Goal: Task Accomplishment & Management: Manage account settings

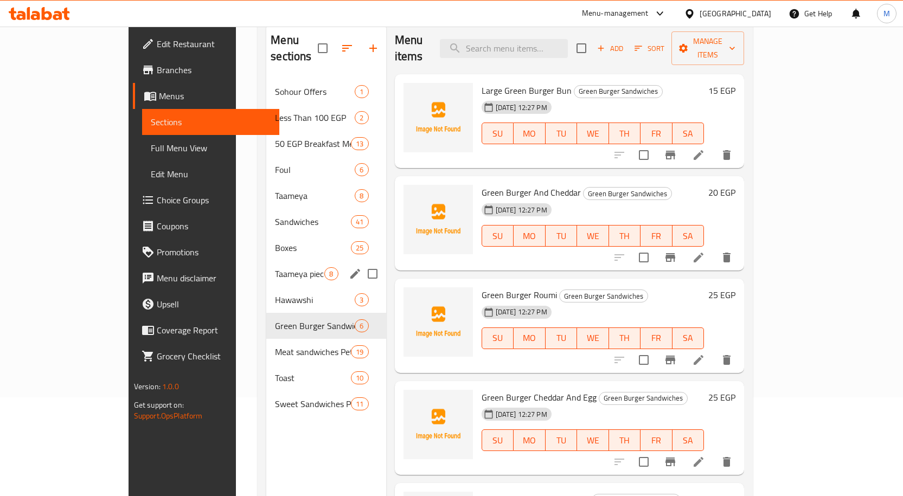
scroll to position [152, 0]
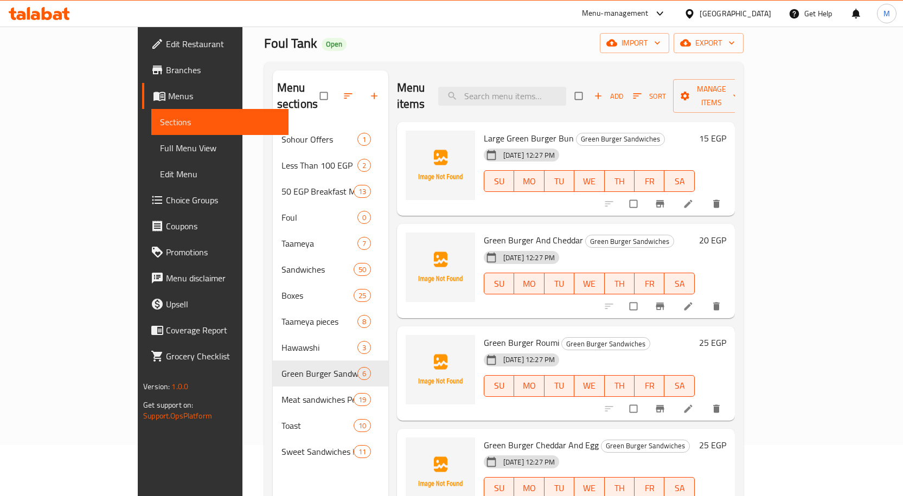
scroll to position [108, 0]
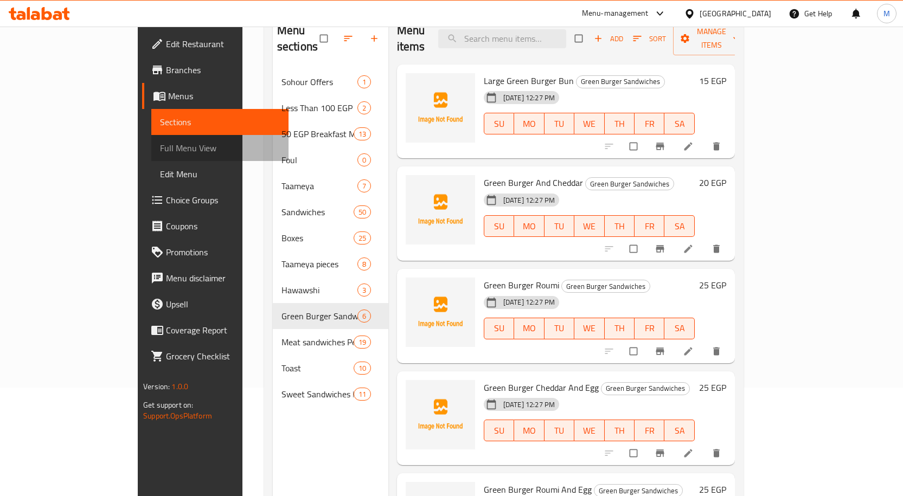
click at [160, 150] on span "Full Menu View" at bounding box center [220, 148] width 120 height 13
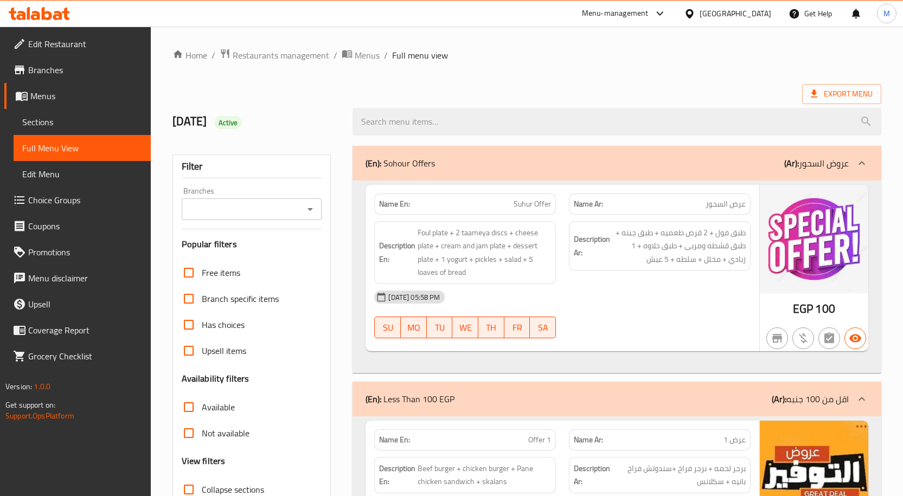
click at [313, 205] on icon "Open" at bounding box center [310, 209] width 13 height 13
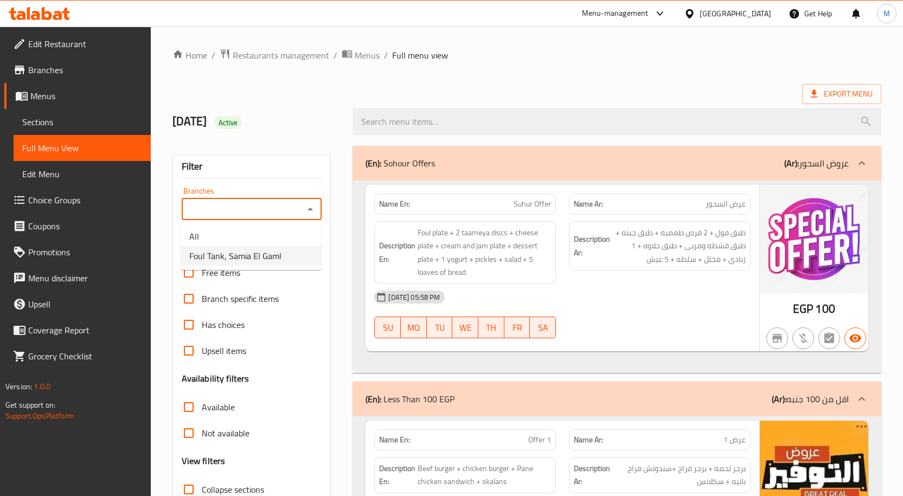
click at [279, 254] on span "Foul Tank, Samia El Gaml" at bounding box center [235, 255] width 92 height 13
type input "Foul Tank, Samia El Gaml"
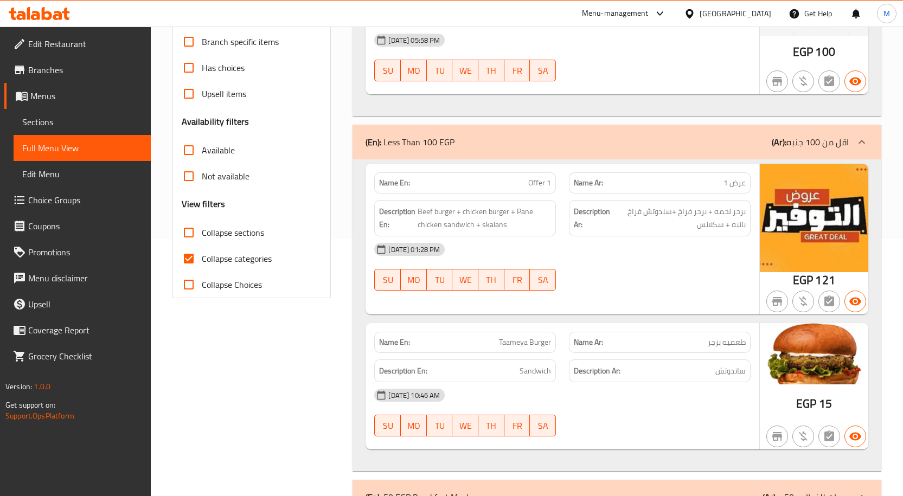
scroll to position [325, 0]
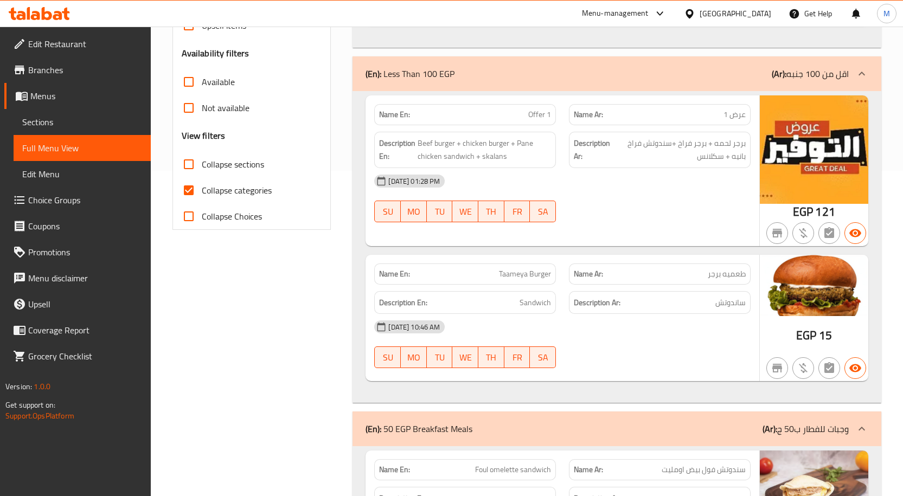
click at [247, 164] on span "Collapse sections" at bounding box center [233, 164] width 62 height 13
click at [202, 164] on input "Collapse sections" at bounding box center [189, 164] width 26 height 26
checkbox input "true"
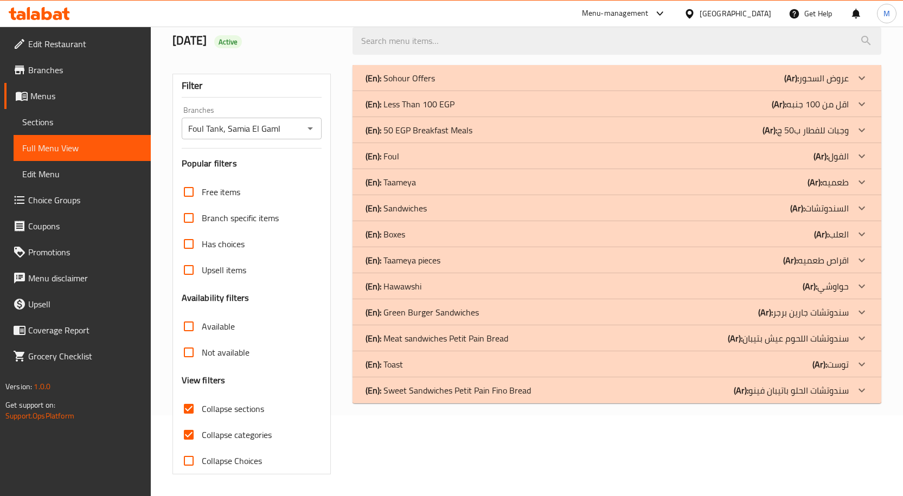
click at [229, 428] on span "Collapse categories" at bounding box center [237, 434] width 70 height 13
click at [202, 422] on input "Collapse categories" at bounding box center [189, 435] width 26 height 26
checkbox input "false"
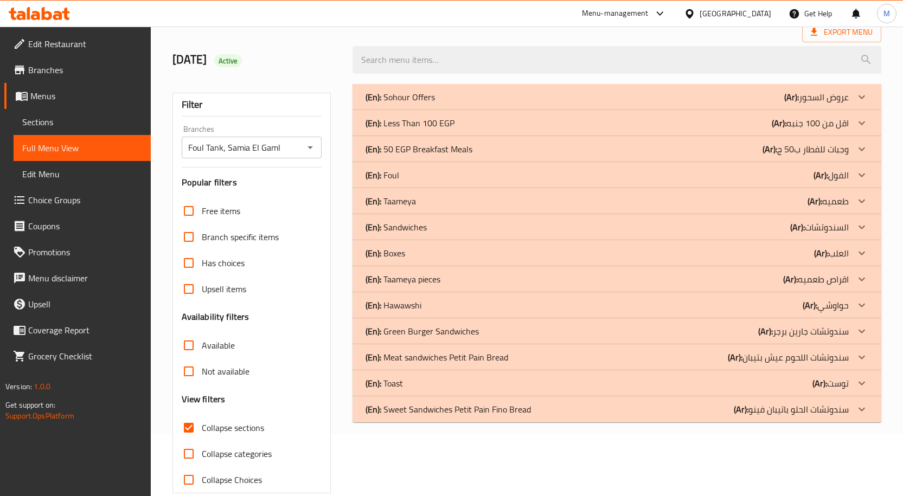
scroll to position [81, 0]
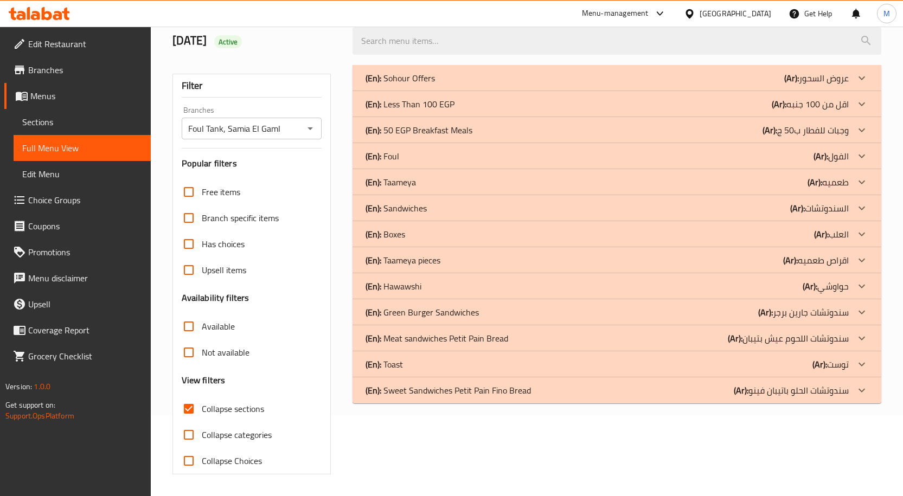
click at [866, 181] on icon at bounding box center [861, 182] width 13 height 13
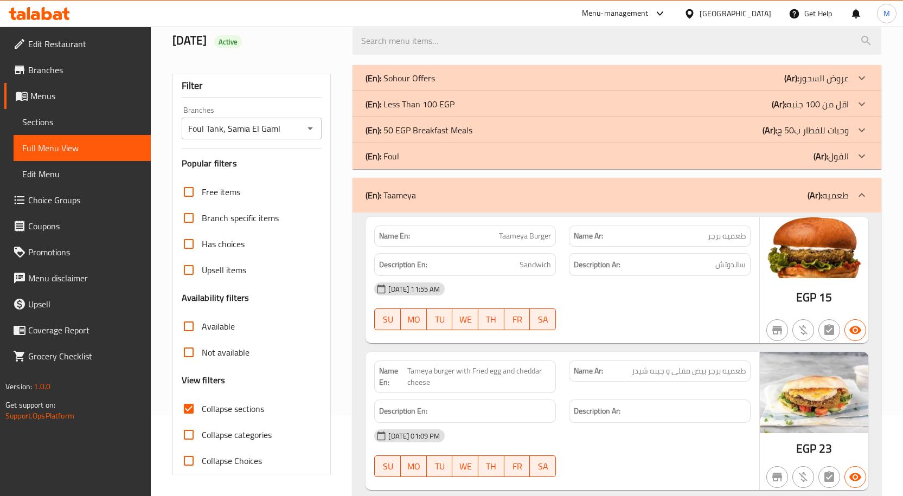
scroll to position [135, 0]
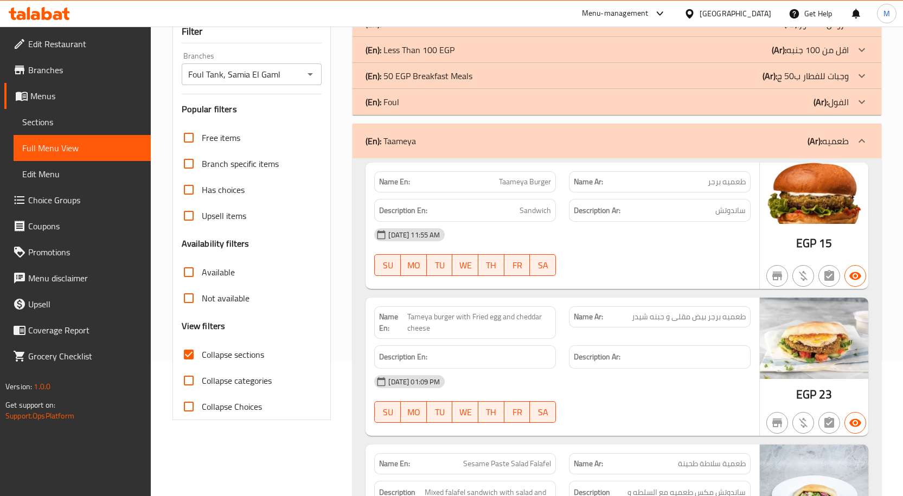
click at [845, 138] on p "(Ar): طعميه" at bounding box center [828, 140] width 41 height 13
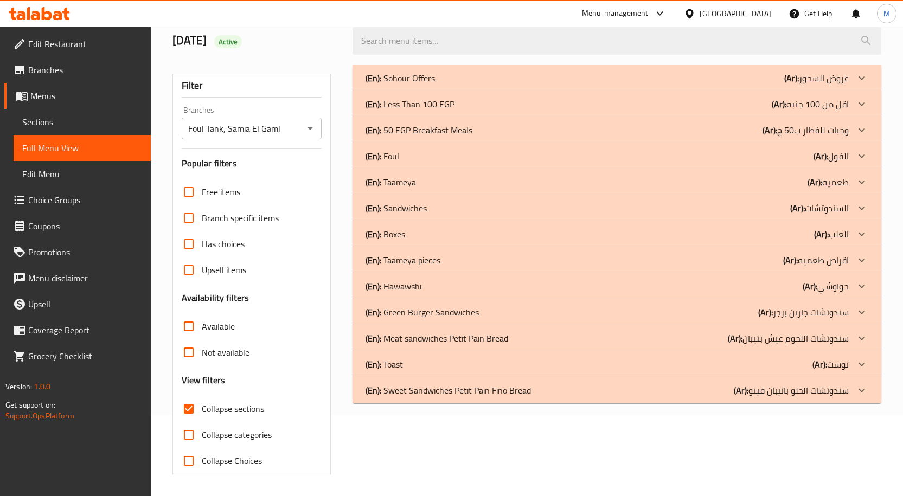
scroll to position [81, 0]
click at [856, 255] on icon at bounding box center [861, 260] width 13 height 13
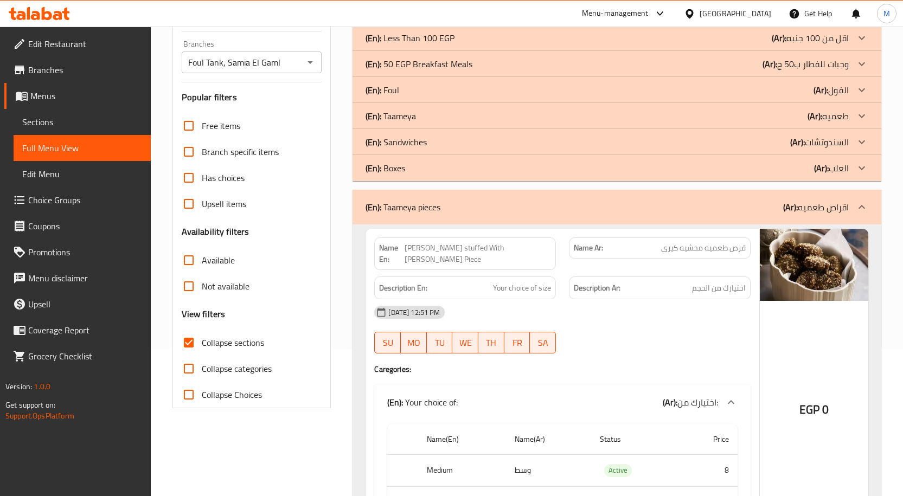
scroll to position [163, 0]
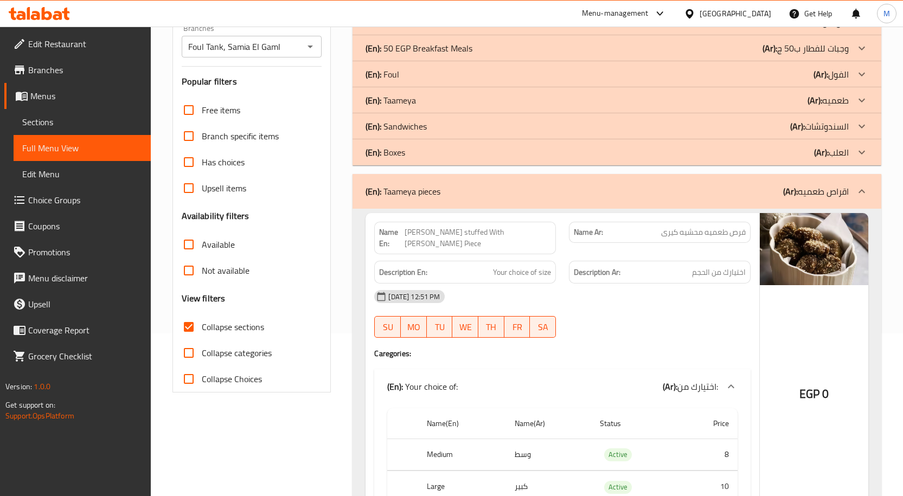
click at [212, 245] on span "Available" at bounding box center [218, 244] width 33 height 13
click at [202, 245] on input "Available" at bounding box center [189, 245] width 26 height 26
checkbox input "true"
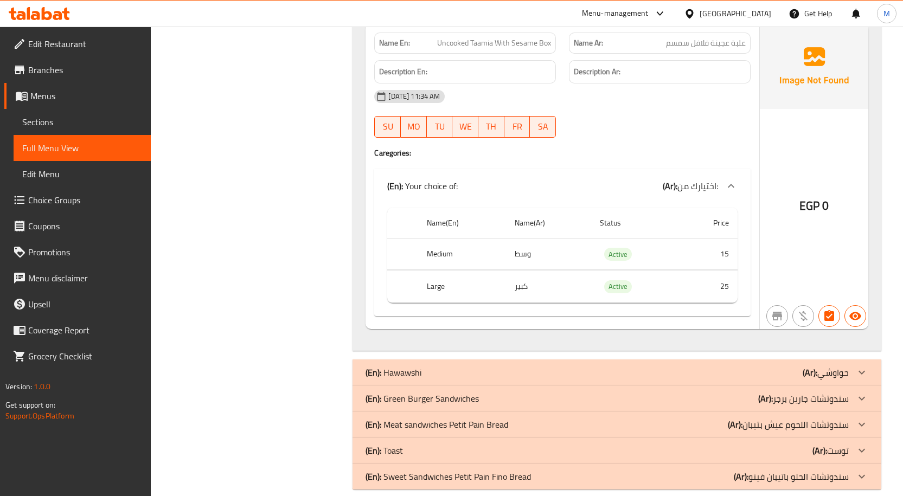
scroll to position [2224, 0]
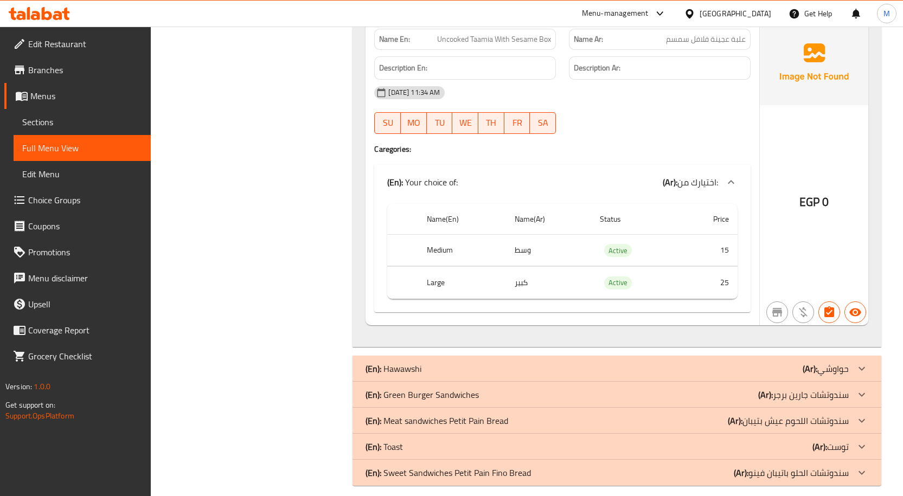
click at [497, 440] on div "(En): Toast (Ar): توست" at bounding box center [607, 446] width 483 height 13
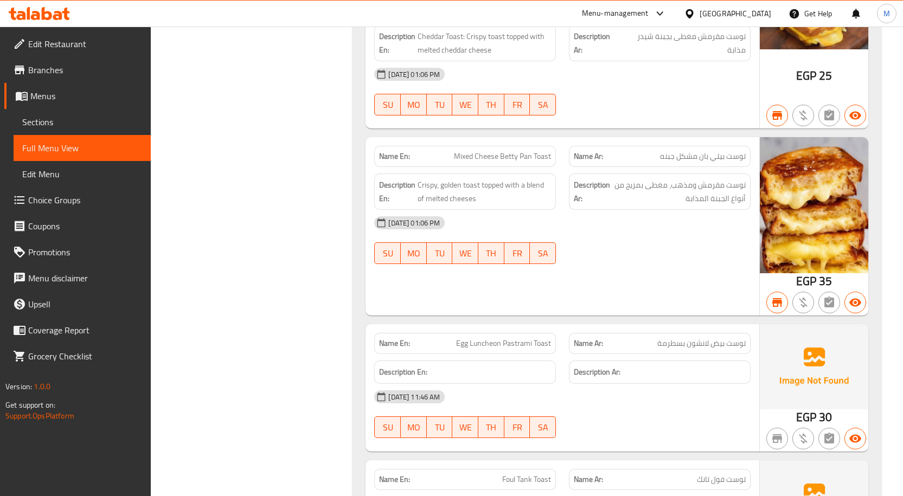
scroll to position [3006, 0]
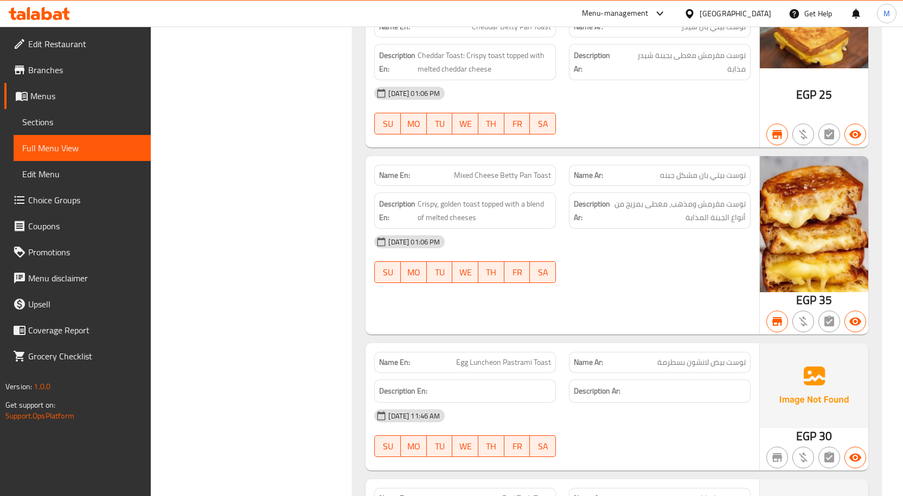
click at [713, 170] on span "توست بيتي بان مشكل جبنه" at bounding box center [703, 175] width 86 height 11
copy span "توست بيتي بان مشكل جبنه"
click at [672, 245] on div "18-04-2024 01:06 PM SU MO TU WE TH FR SA" at bounding box center [562, 259] width 389 height 61
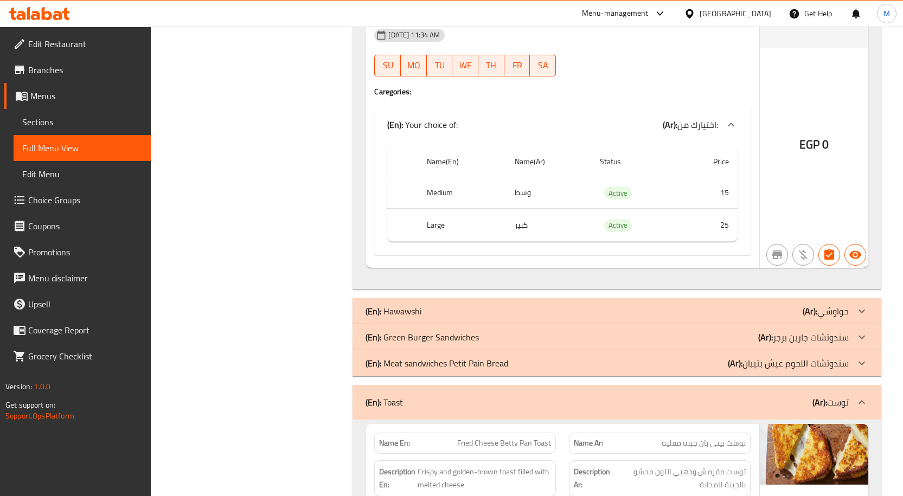
scroll to position [2301, 0]
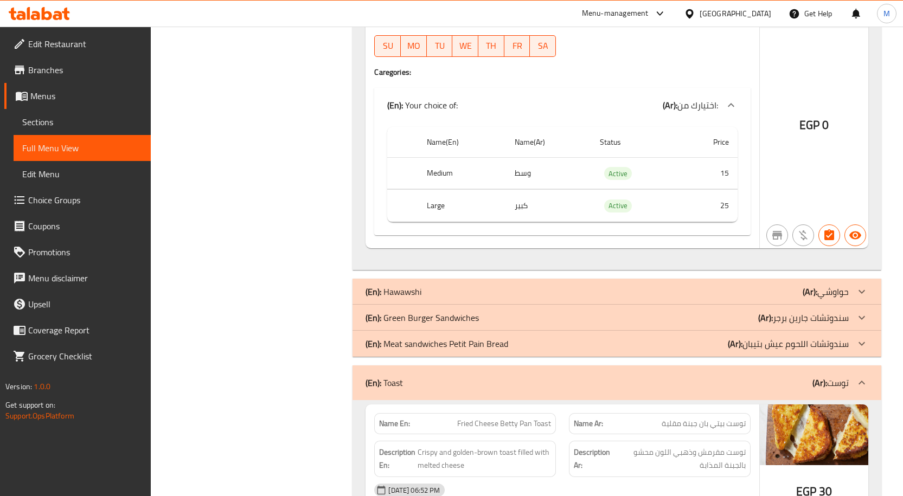
click at [553, 339] on div "(En): Meat sandwiches Petit Pain Bread (Ar): سندوتشات اللحوم عيش بتيبان" at bounding box center [617, 344] width 529 height 26
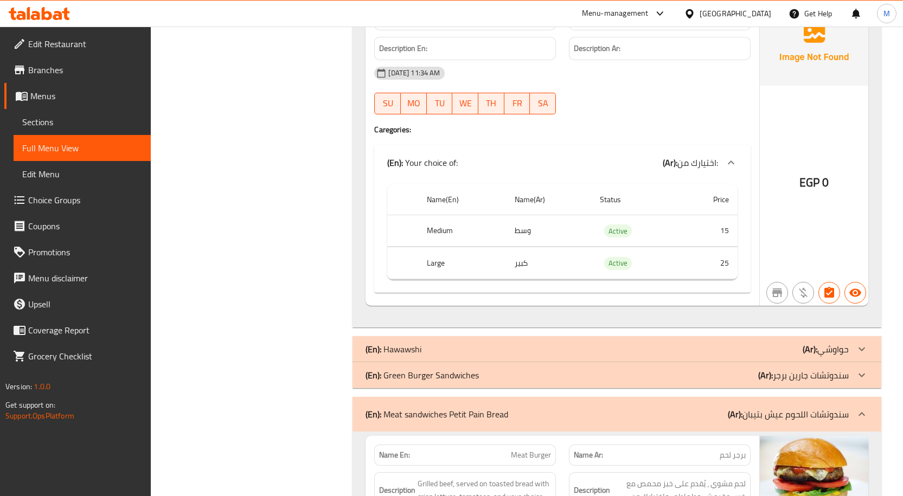
scroll to position [2367, 0]
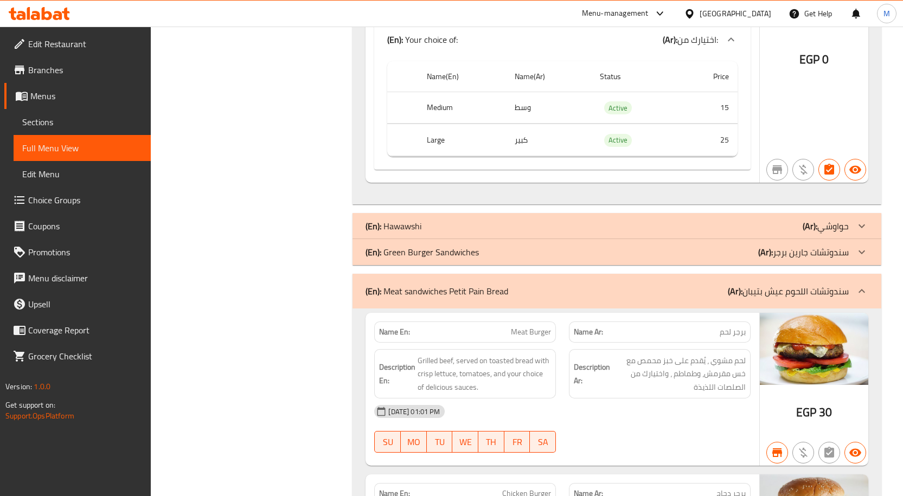
click at [873, 240] on div at bounding box center [862, 252] width 26 height 26
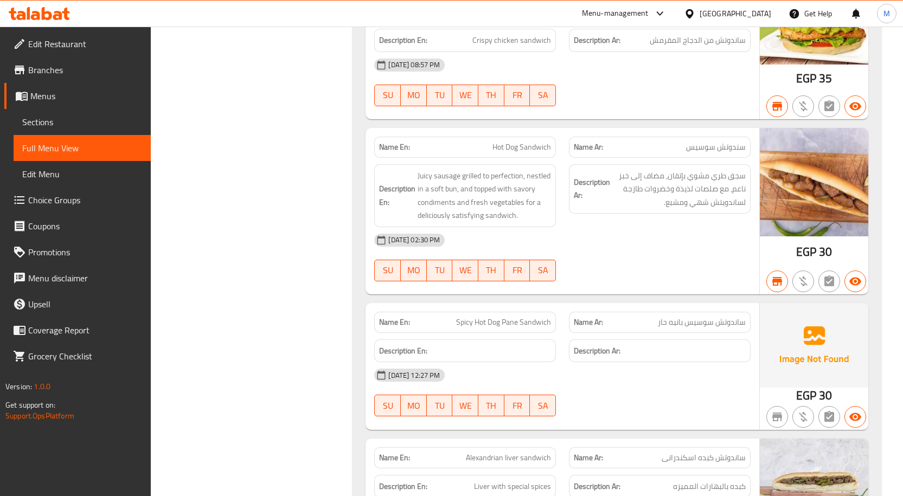
scroll to position [7121, 0]
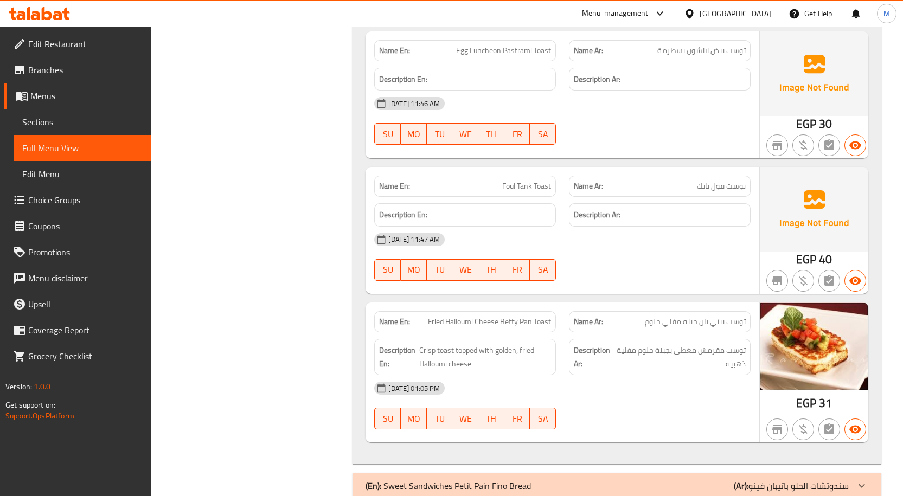
click at [849, 473] on div "(En): Sweet Sandwiches Petit Pain Fino Bread (Ar): سندوتشات الحلو باتيبان فينو" at bounding box center [617, 486] width 529 height 26
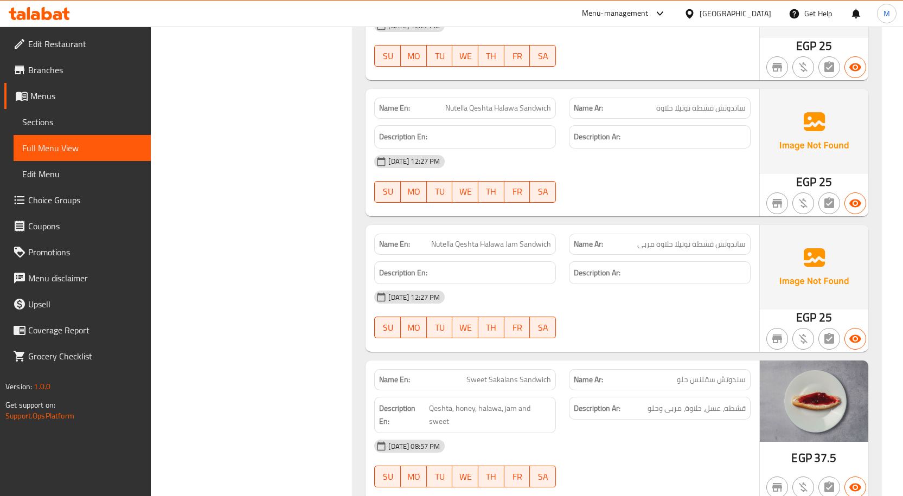
scroll to position [8391, 0]
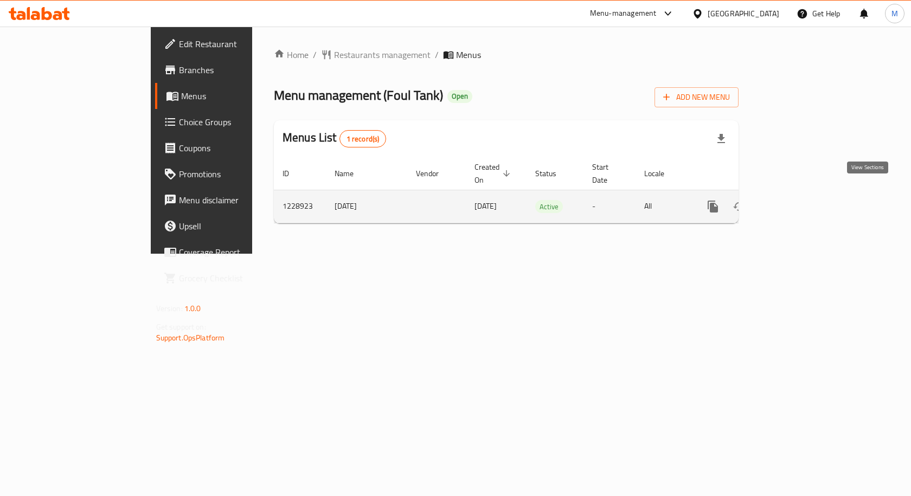
click at [798, 200] on icon "enhanced table" at bounding box center [791, 206] width 13 height 13
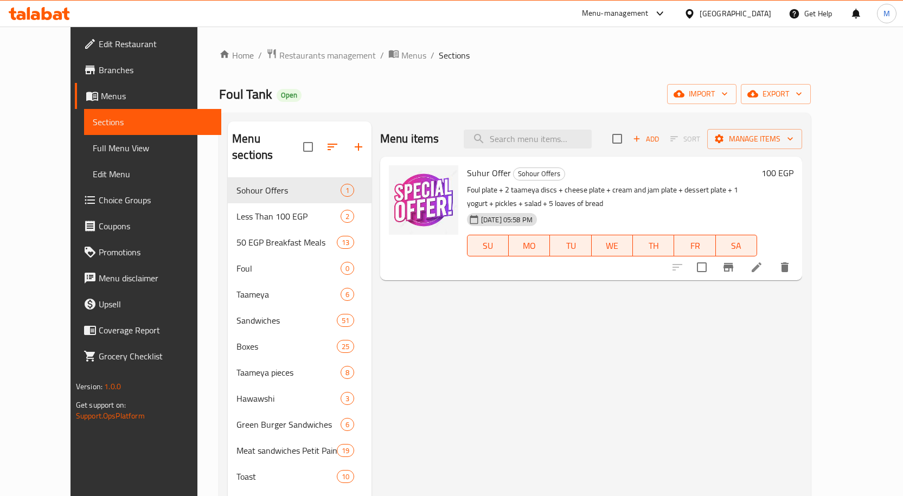
click at [588, 340] on div "Menu items Add Sort Manage items Suhur Offer Sohour Offers Foul plate + 2 taame…" at bounding box center [586, 369] width 431 height 496
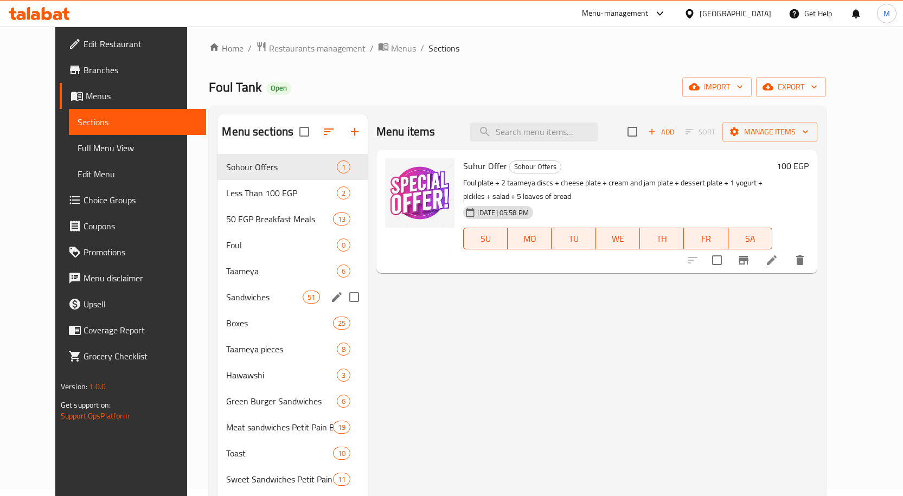
scroll to position [108, 0]
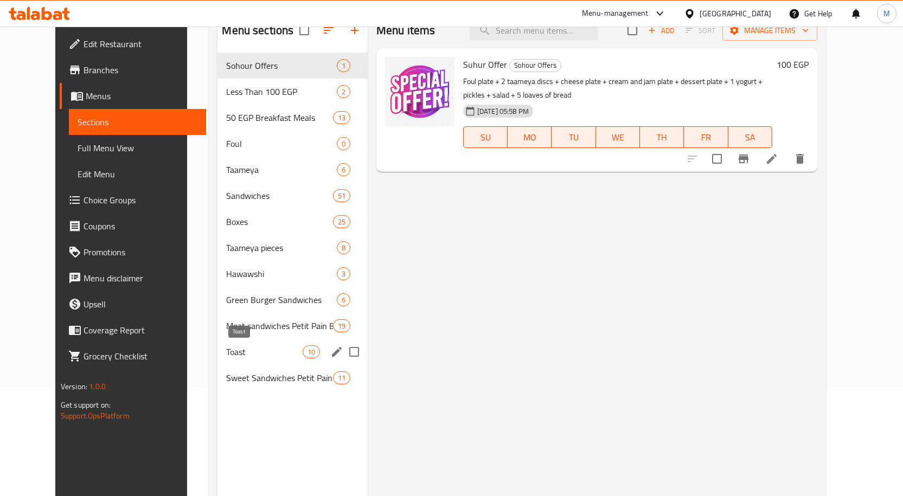
click at [230, 348] on span "Toast" at bounding box center [264, 351] width 76 height 13
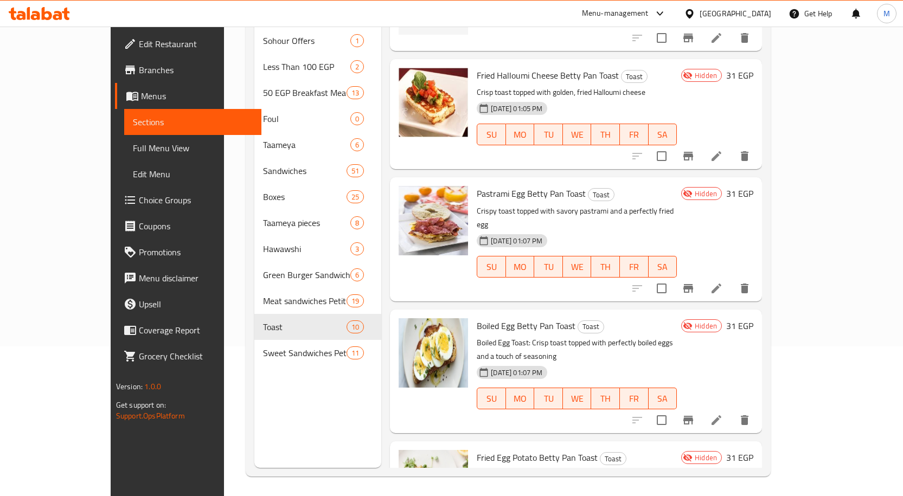
scroll to position [152, 0]
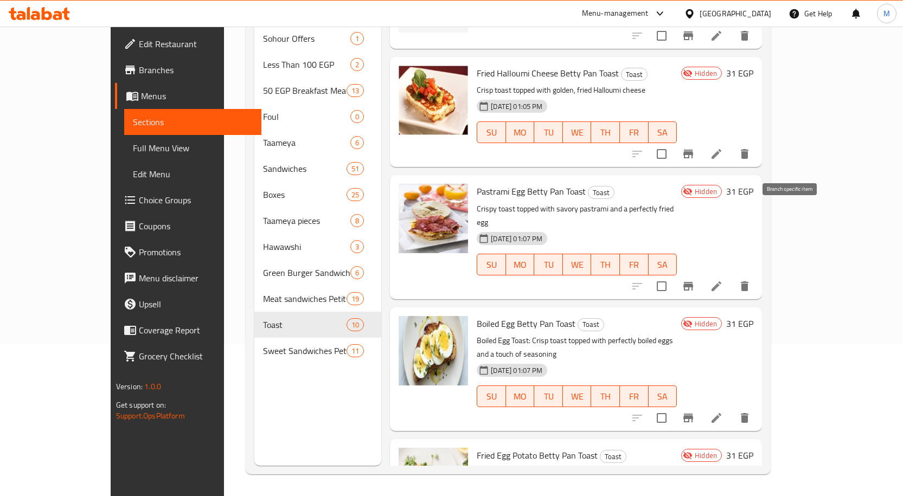
click at [693, 282] on icon "Branch-specific-item" at bounding box center [688, 286] width 10 height 9
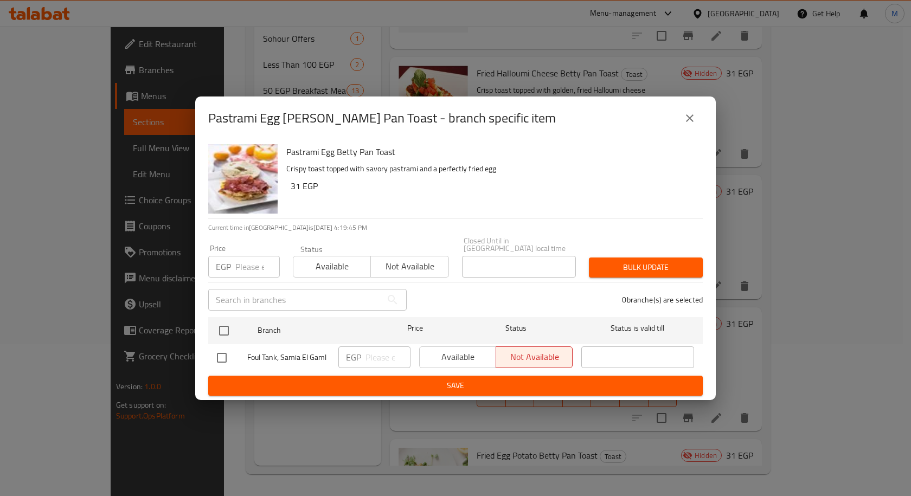
click at [688, 118] on icon "close" at bounding box center [689, 118] width 13 height 13
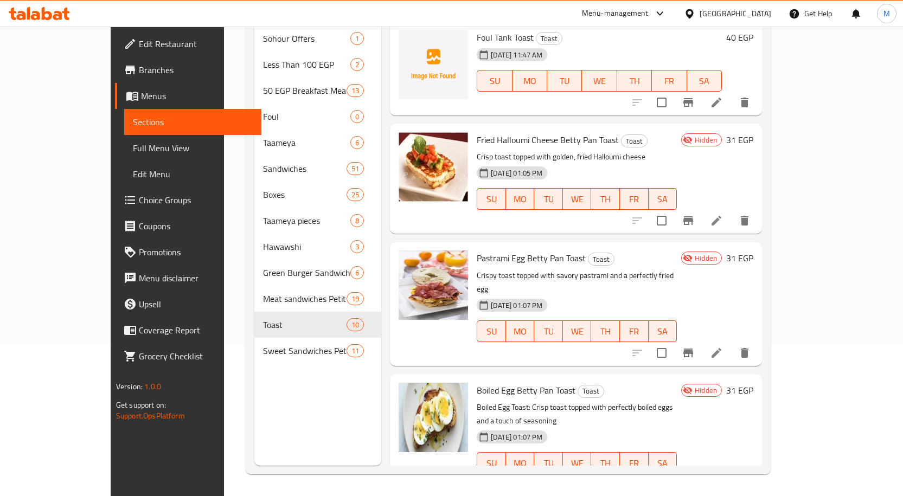
scroll to position [521, 0]
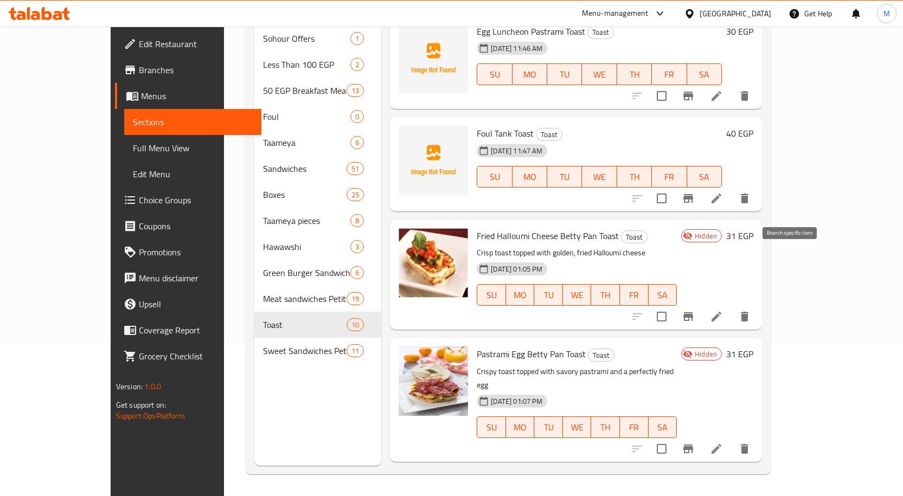
click at [695, 310] on icon "Branch-specific-item" at bounding box center [688, 316] width 13 height 13
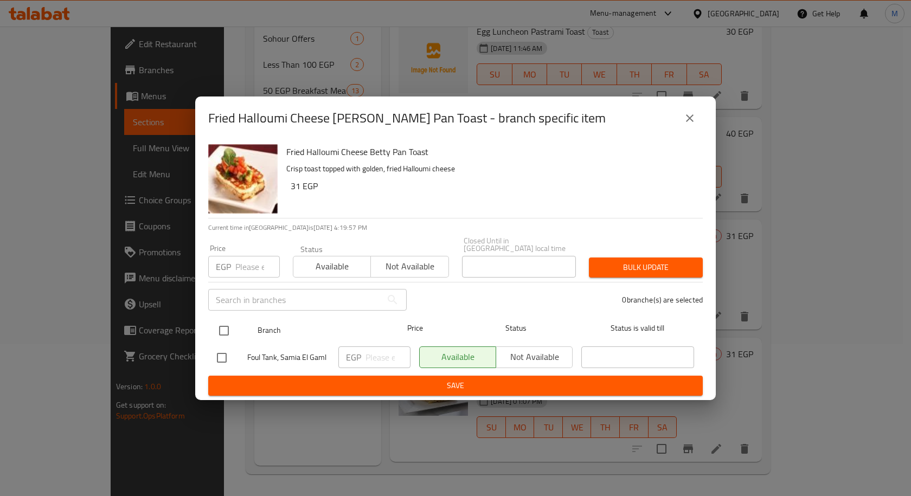
click at [221, 323] on input "checkbox" at bounding box center [224, 330] width 23 height 23
checkbox input "true"
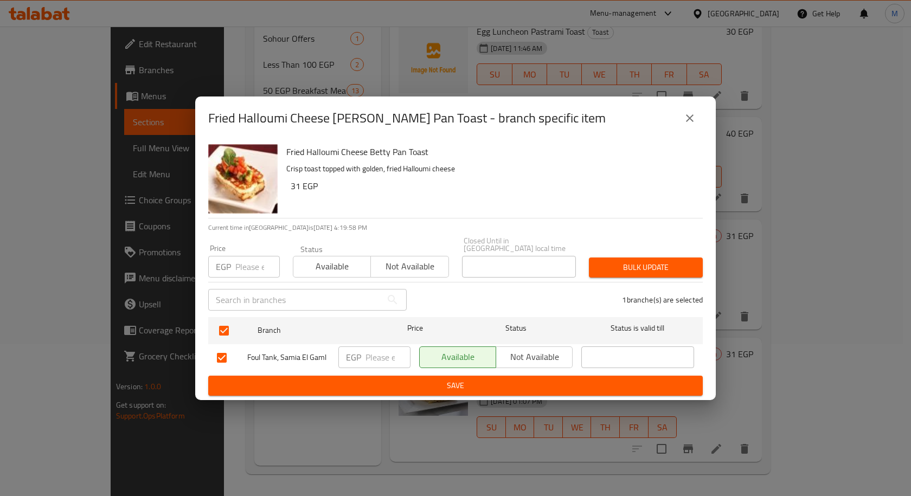
click at [526, 349] on span "Not available" at bounding box center [535, 357] width 68 height 16
click at [502, 379] on span "Save" at bounding box center [455, 386] width 477 height 14
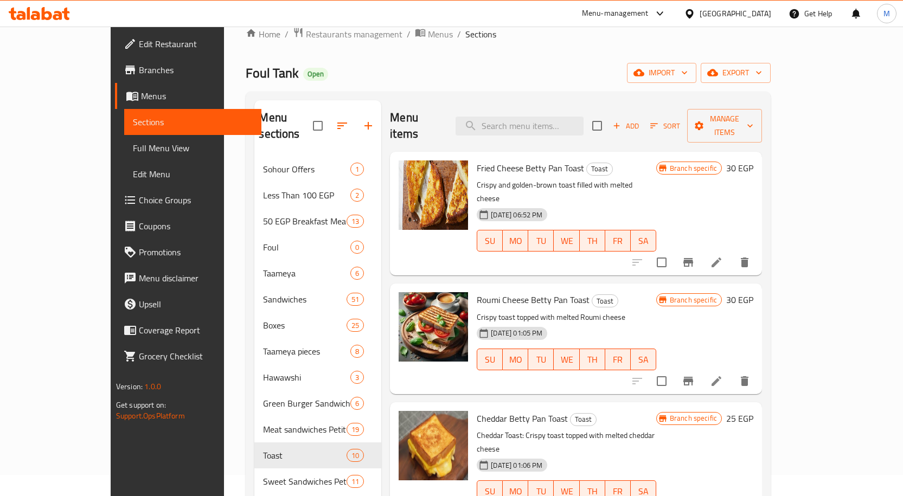
scroll to position [0, 0]
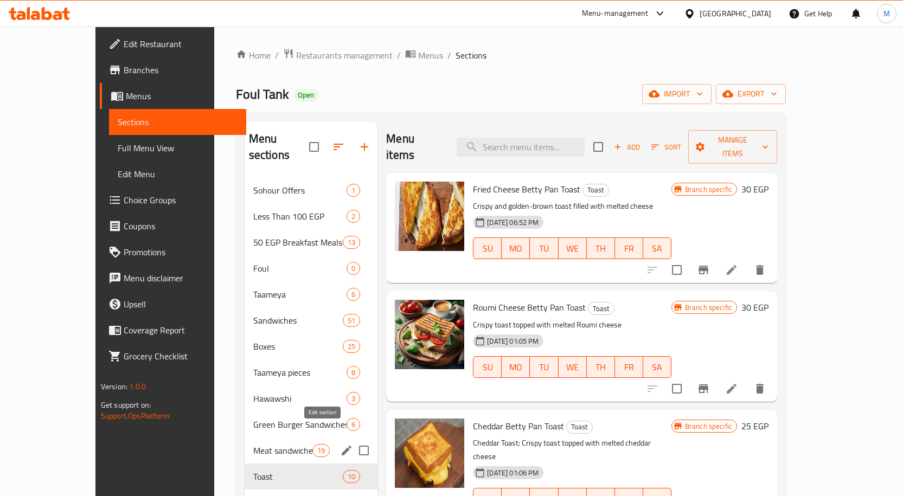
click at [342, 446] on icon "edit" at bounding box center [347, 451] width 10 height 10
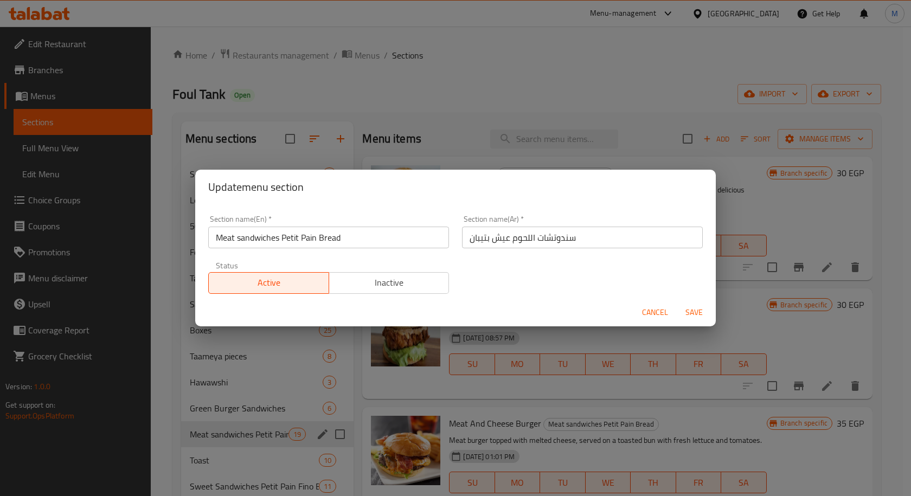
click at [286, 230] on input "Meat sandwiches Petit Pain Bread" at bounding box center [328, 238] width 241 height 22
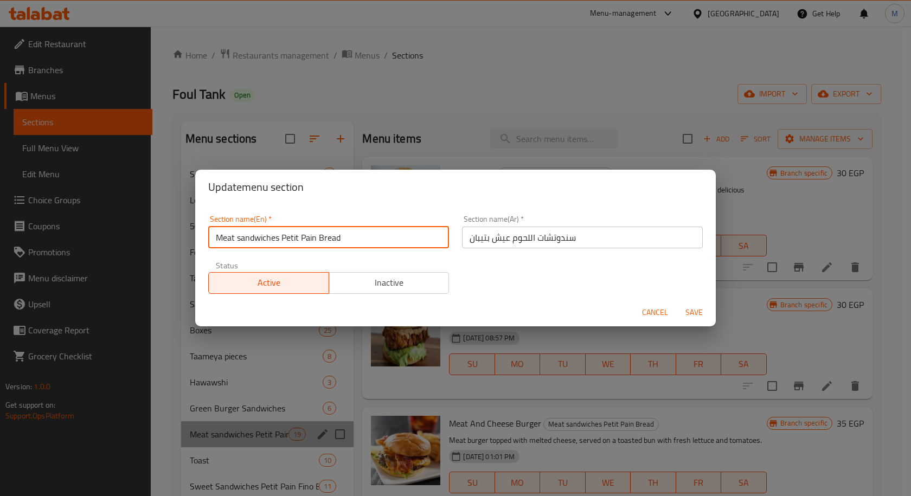
click at [286, 230] on input "Meat sandwiches Petit Pain Bread" at bounding box center [328, 238] width 241 height 22
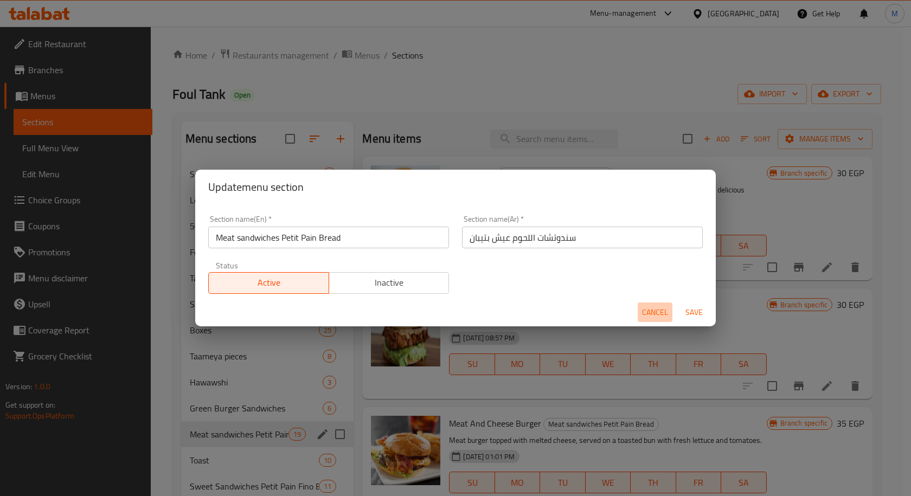
click at [653, 310] on span "Cancel" at bounding box center [655, 313] width 26 height 14
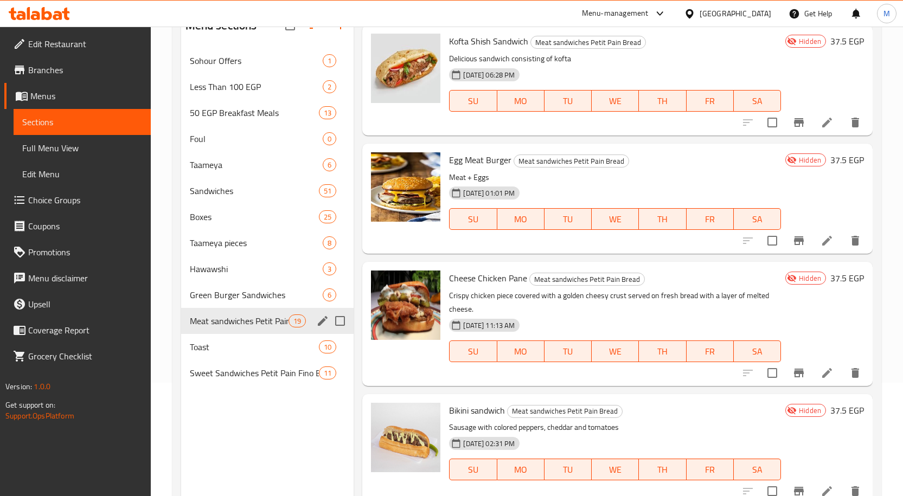
scroll to position [152, 0]
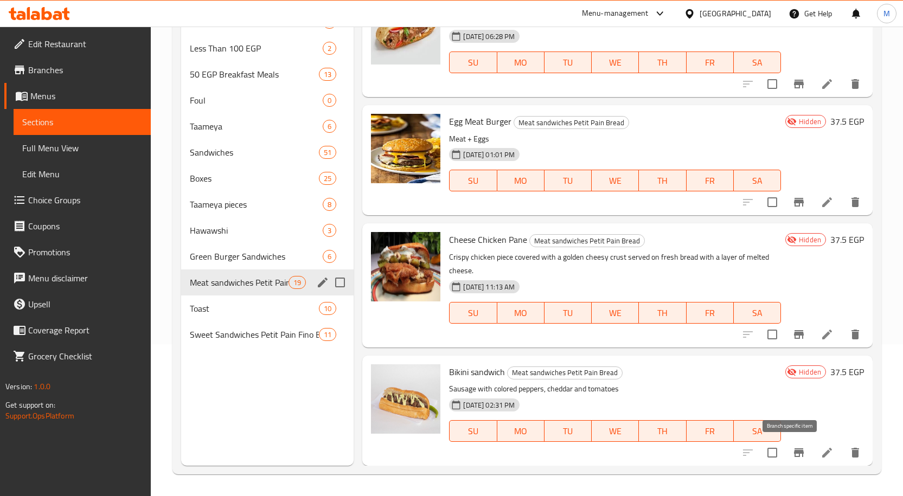
click at [794, 447] on icon "Branch-specific-item" at bounding box center [798, 452] width 13 height 13
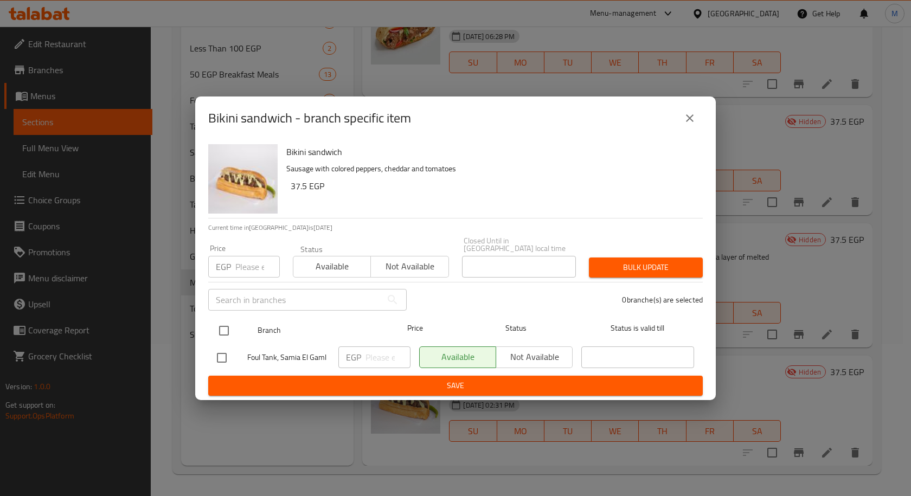
click at [223, 328] on input "checkbox" at bounding box center [224, 330] width 23 height 23
checkbox input "true"
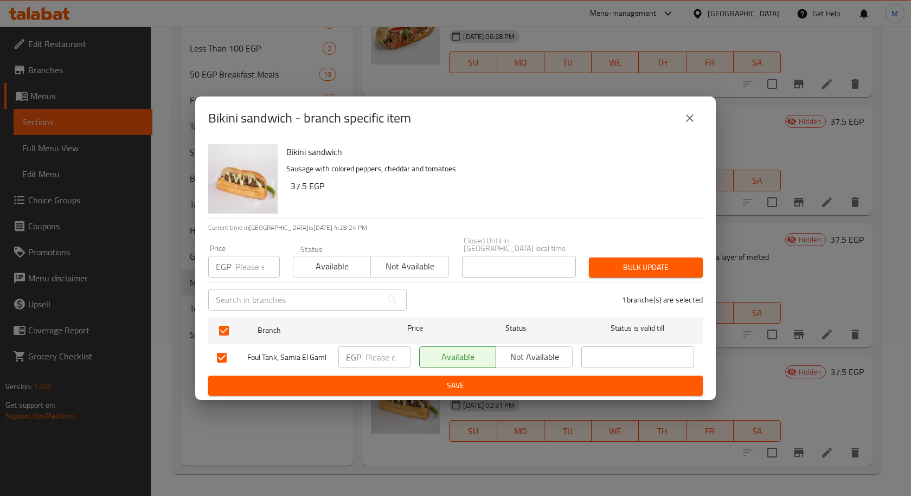
drag, startPoint x: 552, startPoint y: 355, endPoint x: 553, endPoint y: 370, distance: 15.8
click at [552, 354] on span "Not available" at bounding box center [535, 357] width 68 height 16
click at [552, 382] on span "Save" at bounding box center [455, 386] width 477 height 14
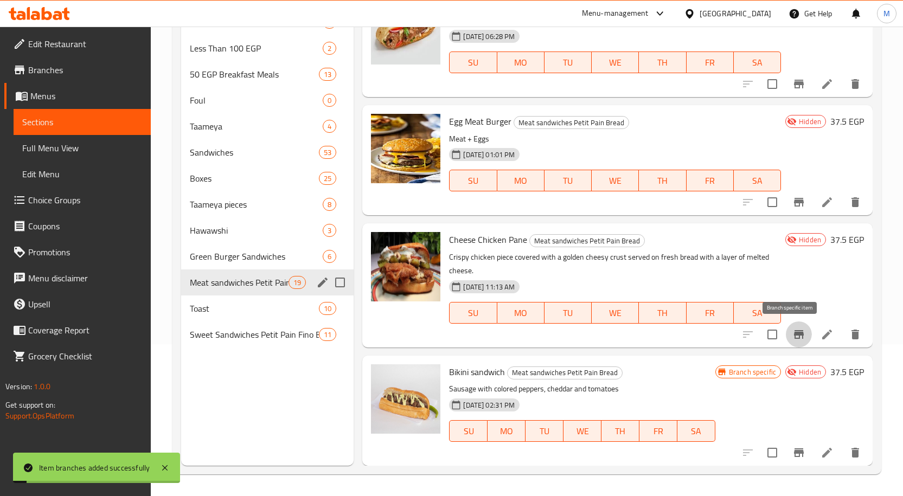
click at [794, 339] on icon "Branch-specific-item" at bounding box center [798, 334] width 13 height 13
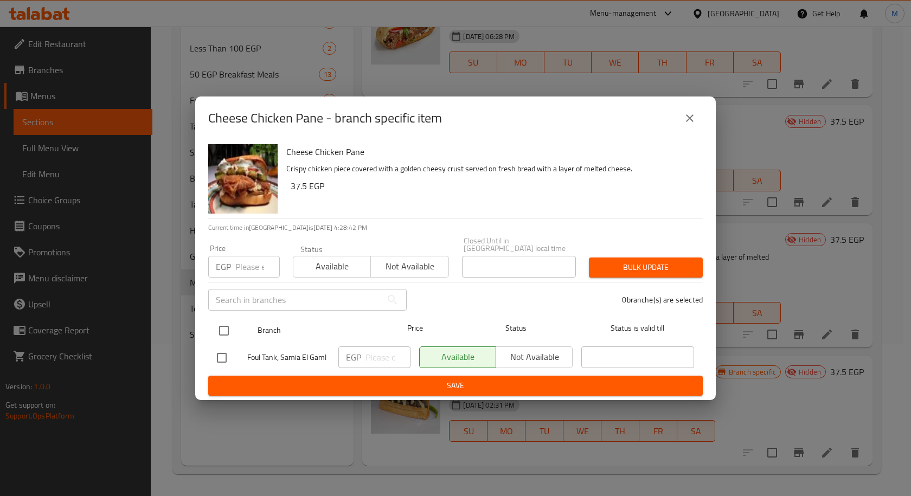
click at [226, 329] on input "checkbox" at bounding box center [224, 330] width 23 height 23
checkbox input "true"
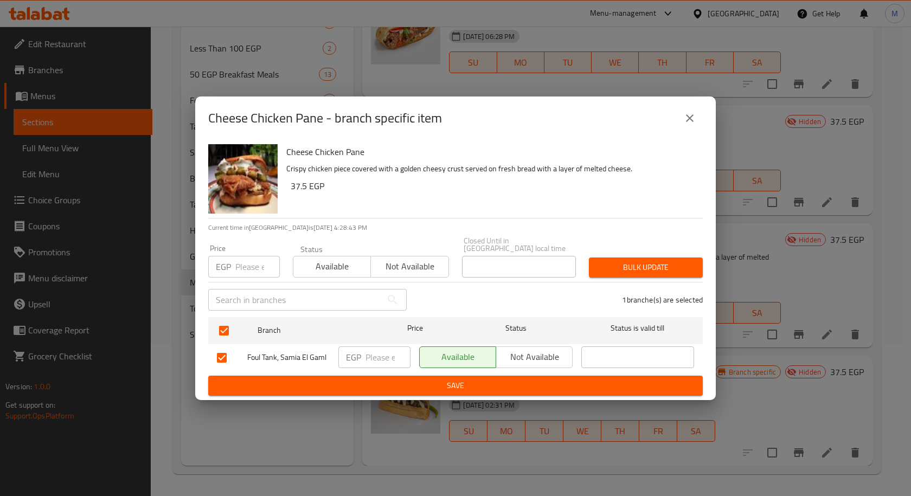
click at [530, 349] on span "Not available" at bounding box center [535, 357] width 68 height 16
click at [522, 381] on span "Save" at bounding box center [455, 386] width 477 height 14
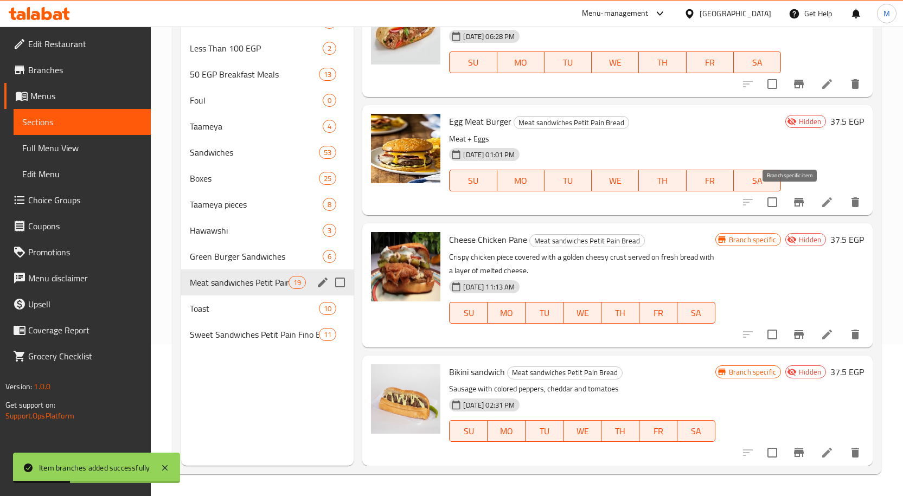
click at [792, 209] on button "Branch-specific-item" at bounding box center [799, 202] width 26 height 26
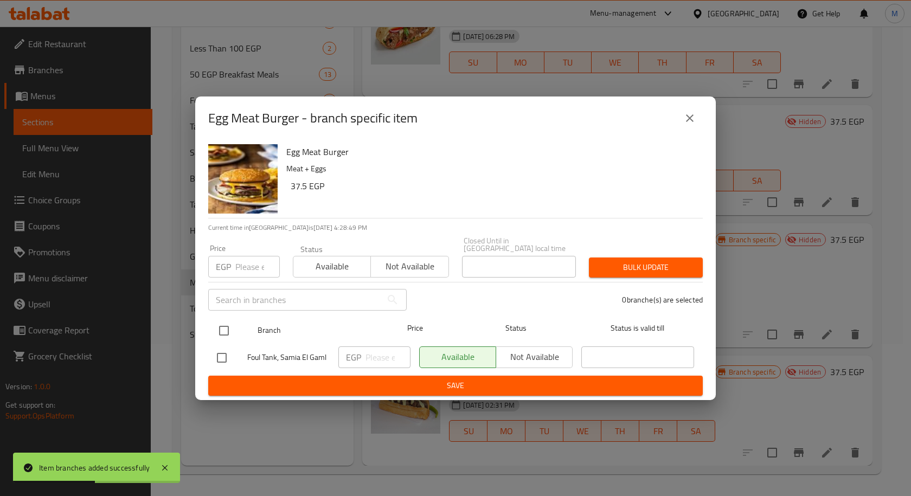
drag, startPoint x: 223, startPoint y: 323, endPoint x: 273, endPoint y: 335, distance: 51.7
click at [223, 323] on input "checkbox" at bounding box center [224, 330] width 23 height 23
checkbox input "true"
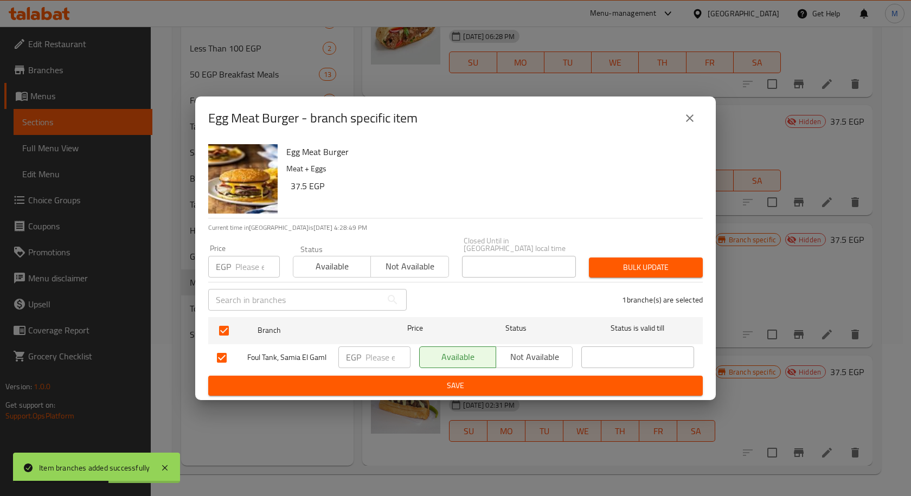
click at [515, 350] on span "Not available" at bounding box center [535, 357] width 68 height 16
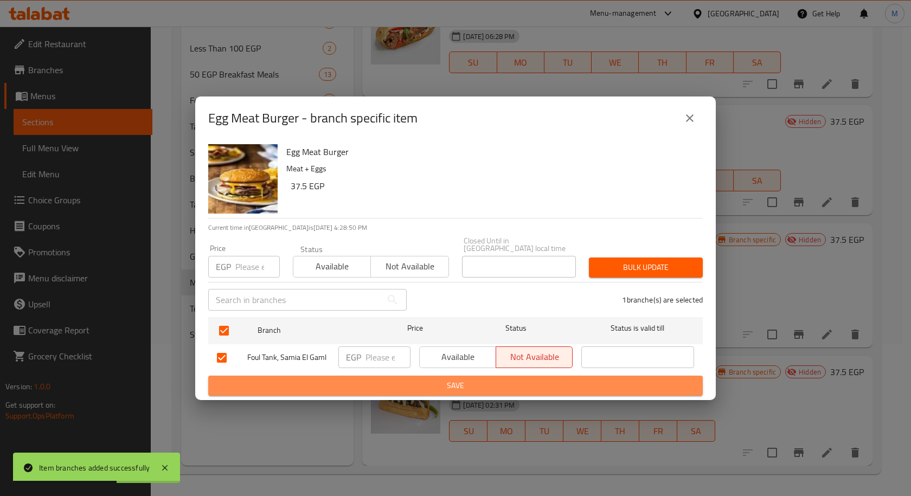
click at [502, 387] on span "Save" at bounding box center [455, 386] width 477 height 14
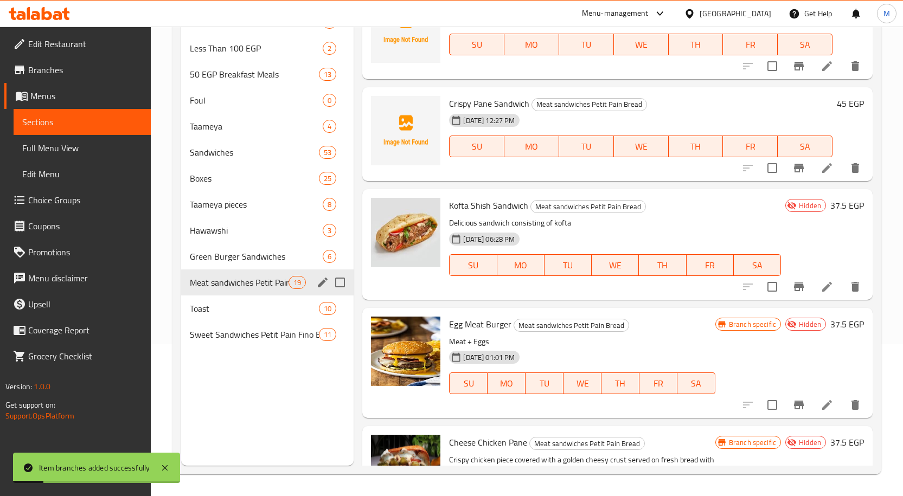
scroll to position [1497, 0]
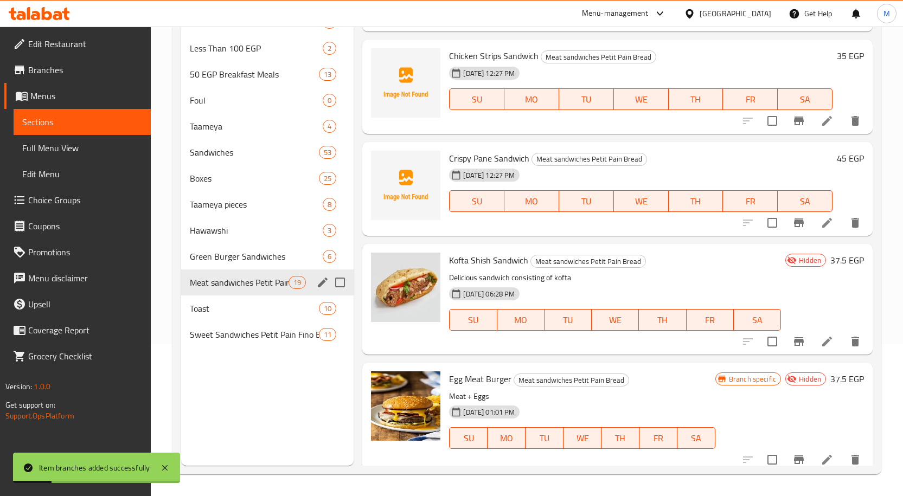
click at [794, 346] on icon "Branch-specific-item" at bounding box center [799, 341] width 10 height 9
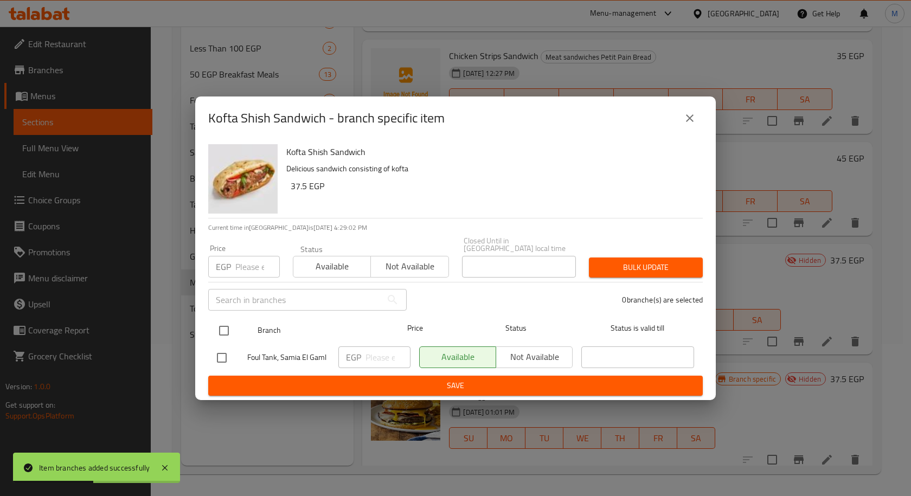
click at [224, 322] on input "checkbox" at bounding box center [224, 330] width 23 height 23
checkbox input "true"
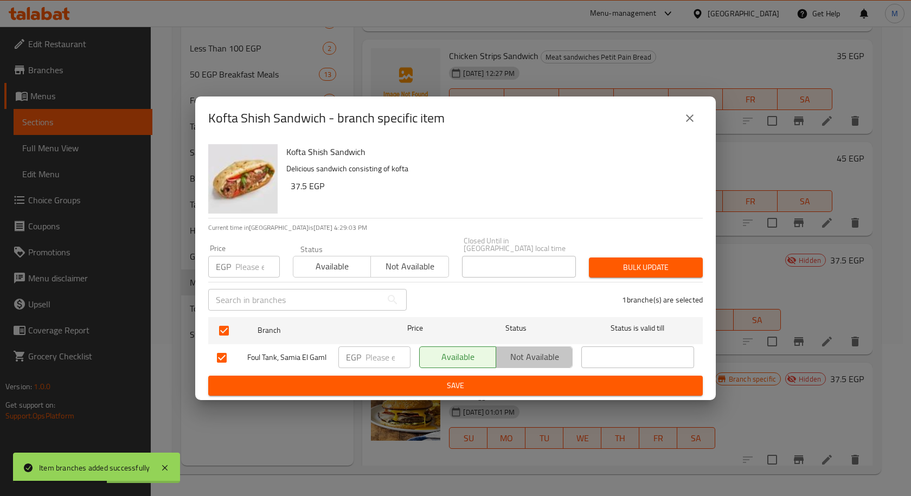
click at [526, 350] on span "Not available" at bounding box center [535, 357] width 68 height 16
click at [515, 376] on button "Save" at bounding box center [455, 386] width 495 height 20
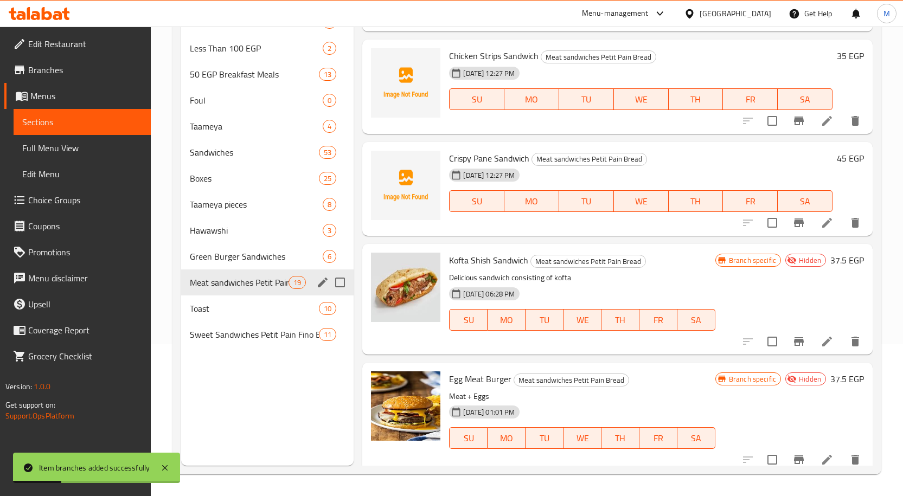
click at [658, 282] on div "Kofta Shish Sandwich Meat sandwiches Petit Pain Bread Delicious sandwich consis…" at bounding box center [582, 298] width 274 height 101
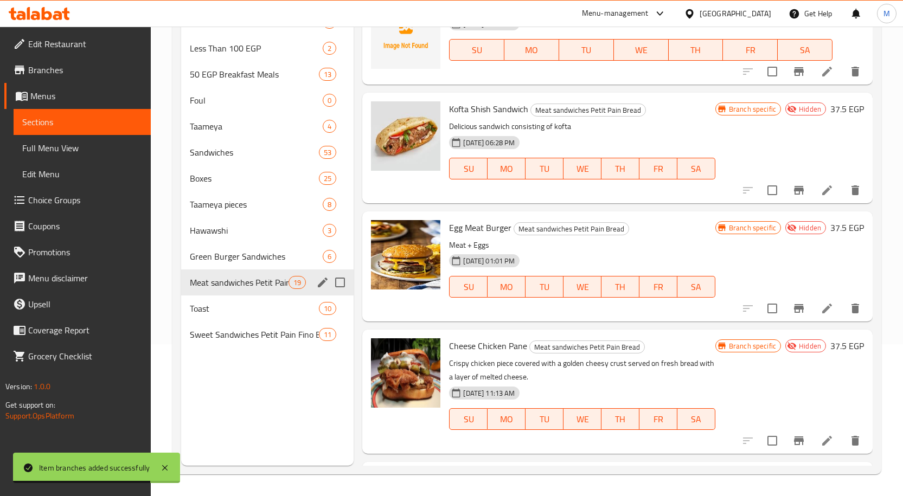
scroll to position [1769, 0]
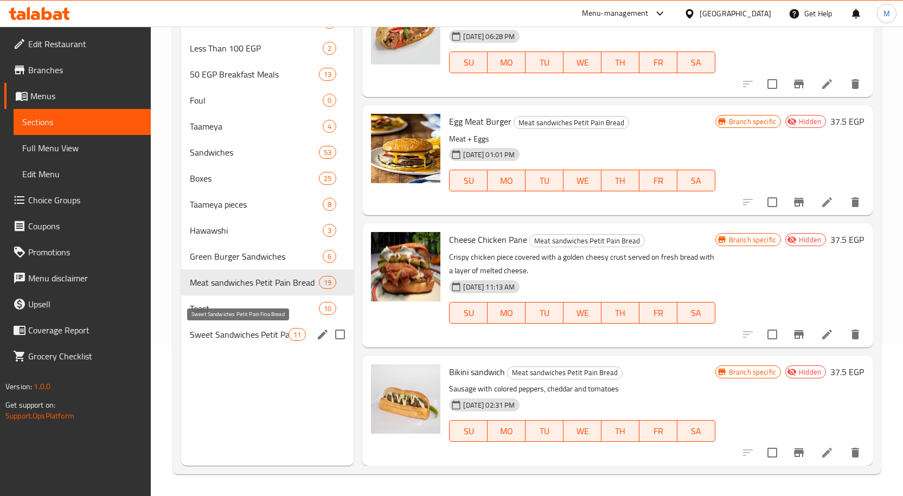
click at [241, 331] on span "Sweet Sandwiches Petit Pain Fino Bread" at bounding box center [239, 334] width 99 height 13
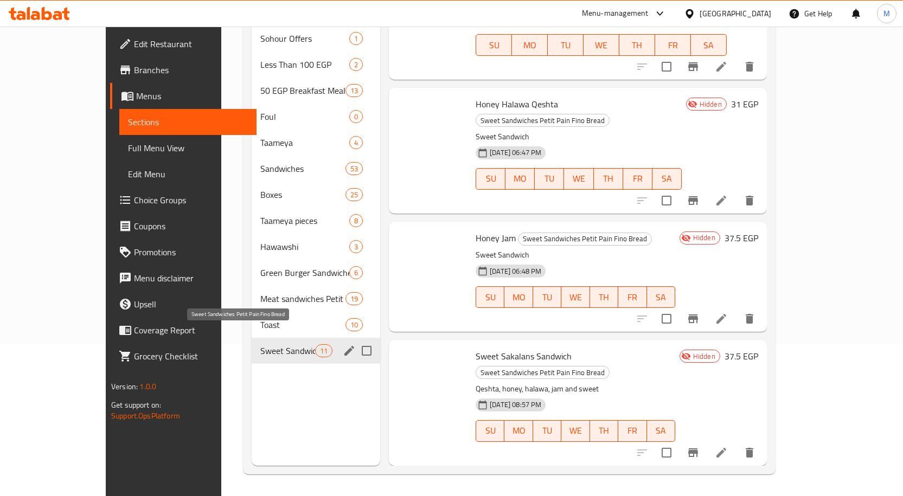
scroll to position [753, 0]
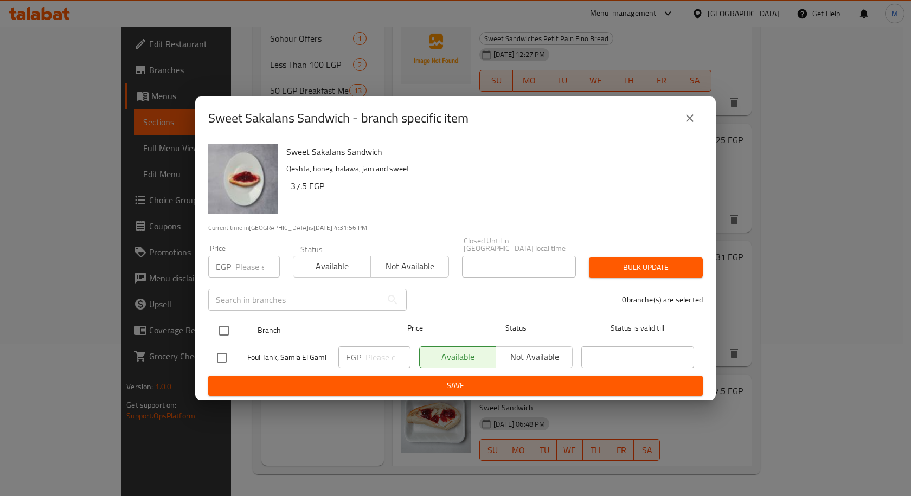
click at [223, 323] on input "checkbox" at bounding box center [224, 330] width 23 height 23
checkbox input "true"
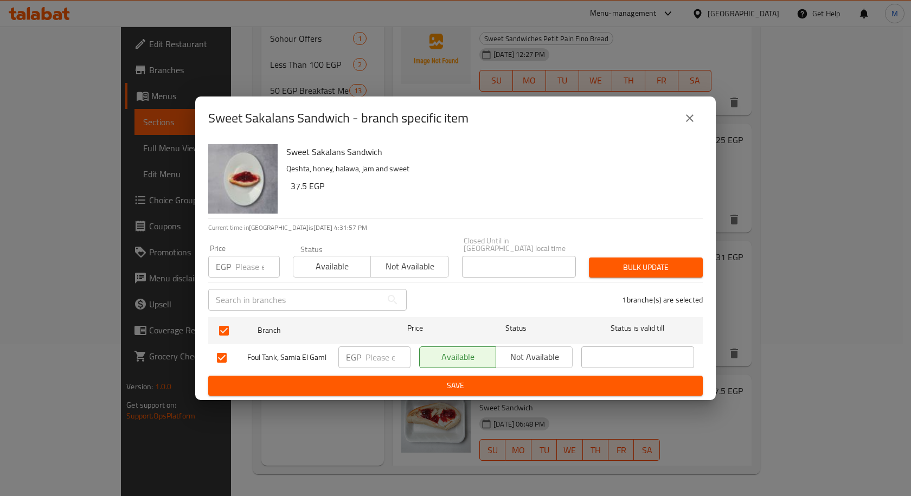
click at [515, 353] on span "Not available" at bounding box center [535, 357] width 68 height 16
click at [504, 379] on span "Save" at bounding box center [455, 386] width 477 height 14
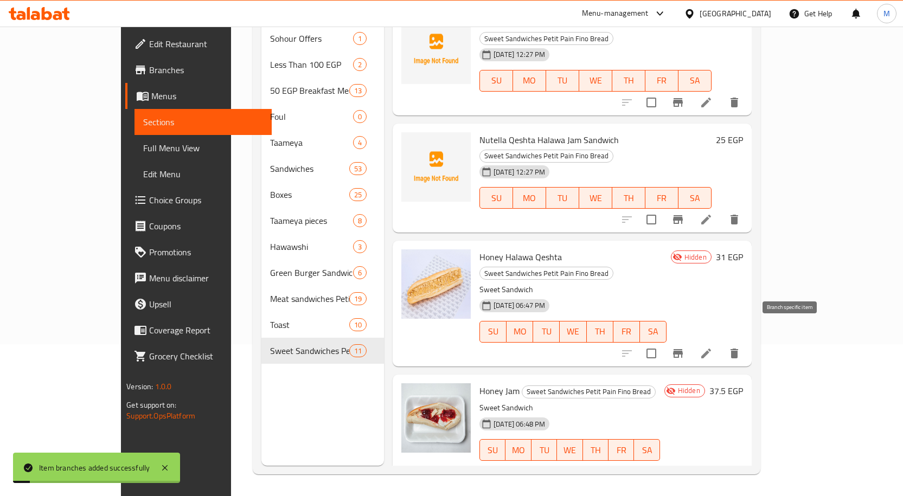
click at [683, 467] on icon "Branch-specific-item" at bounding box center [678, 471] width 10 height 9
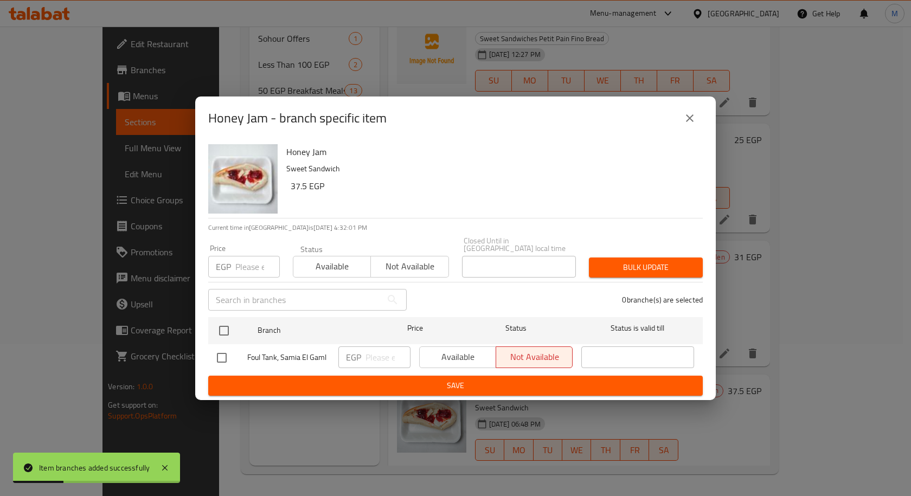
click at [688, 118] on icon "close" at bounding box center [689, 118] width 13 height 13
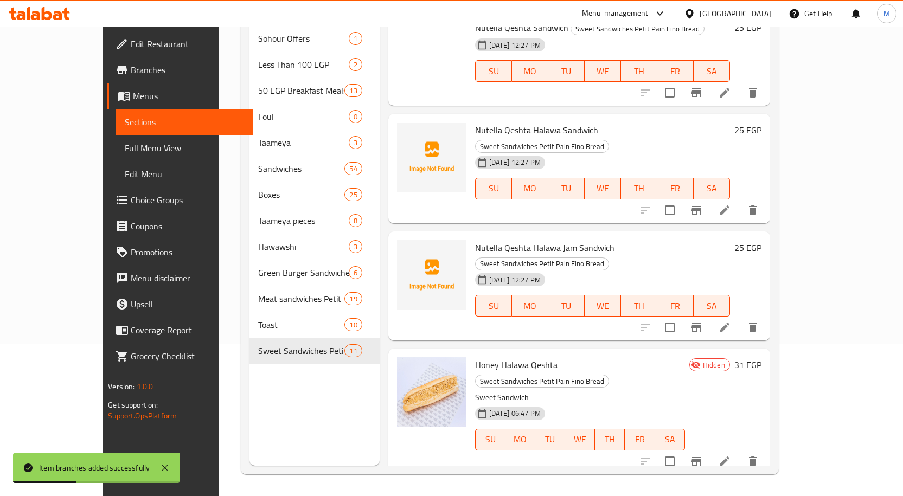
scroll to position [645, 0]
click at [701, 458] on icon "Branch-specific-item" at bounding box center [696, 462] width 10 height 9
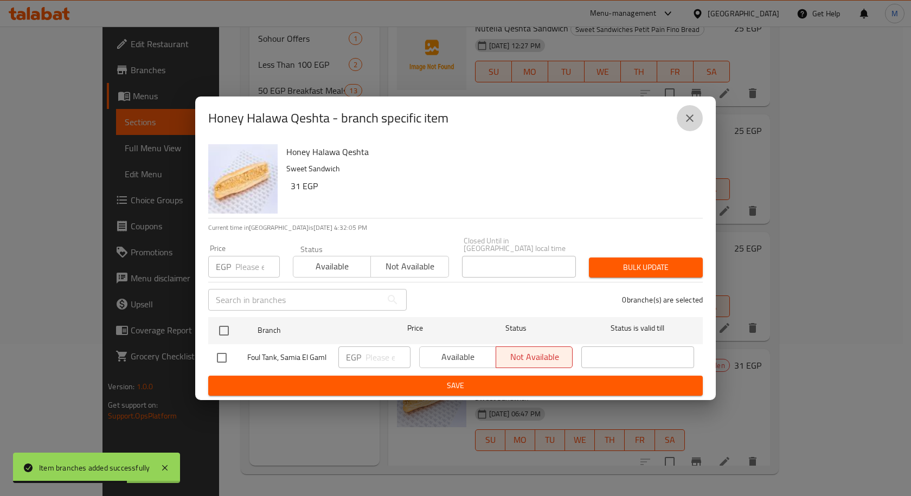
click at [684, 125] on icon "close" at bounding box center [689, 118] width 13 height 13
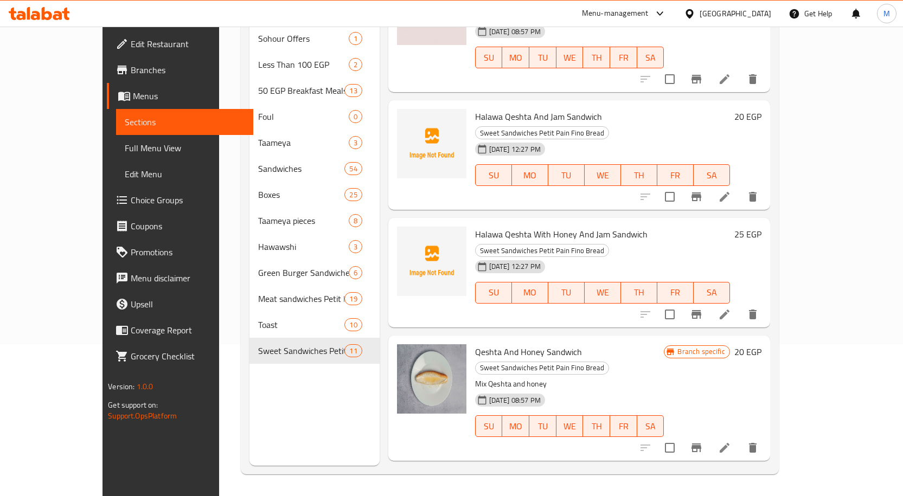
scroll to position [163, 0]
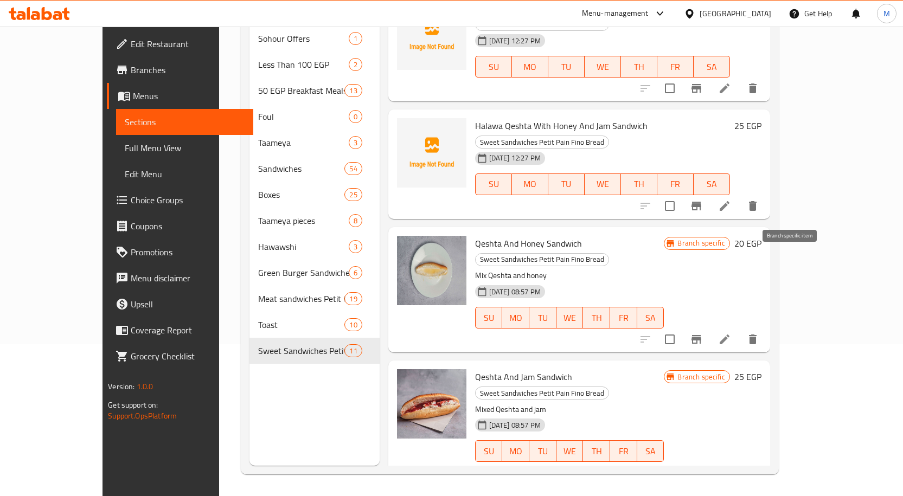
click at [701, 335] on icon "Branch-specific-item" at bounding box center [696, 339] width 10 height 9
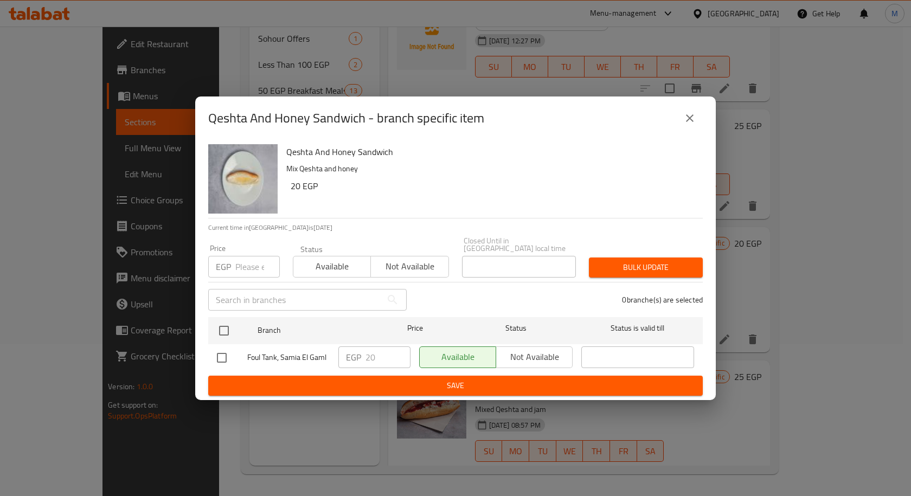
click at [693, 118] on icon "close" at bounding box center [689, 118] width 13 height 13
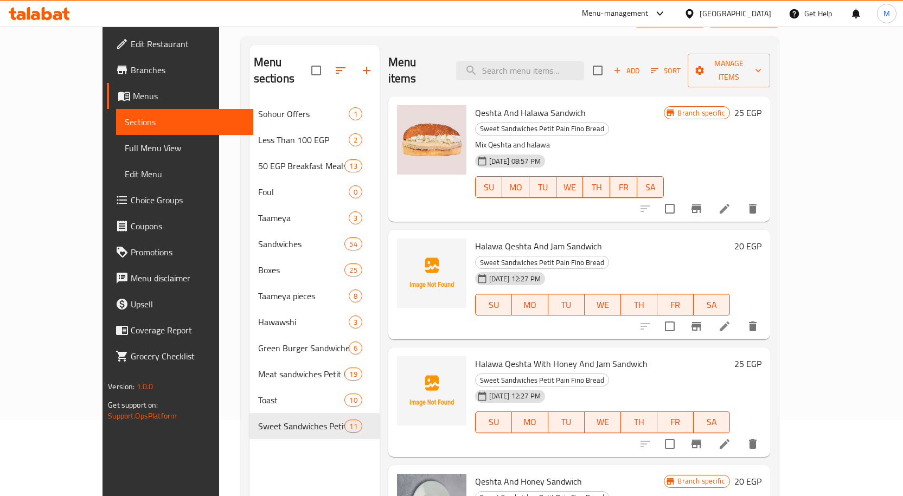
scroll to position [152, 0]
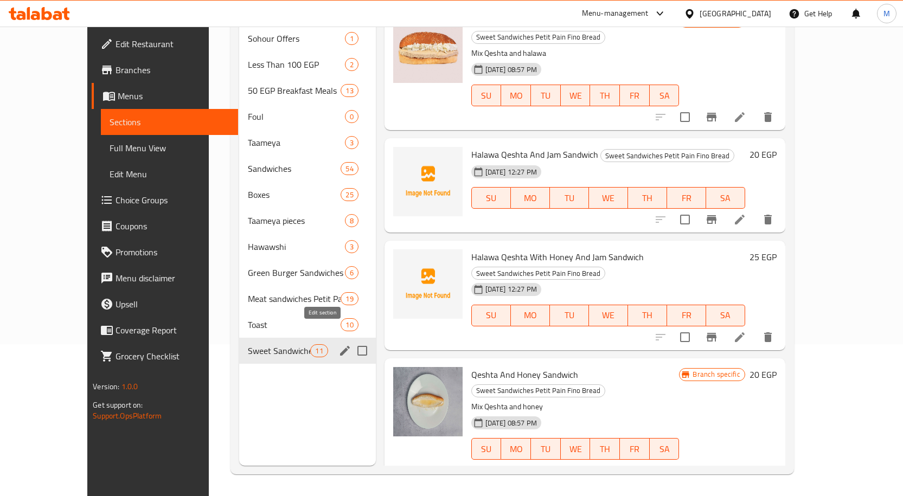
click at [338, 344] on icon "edit" at bounding box center [344, 350] width 13 height 13
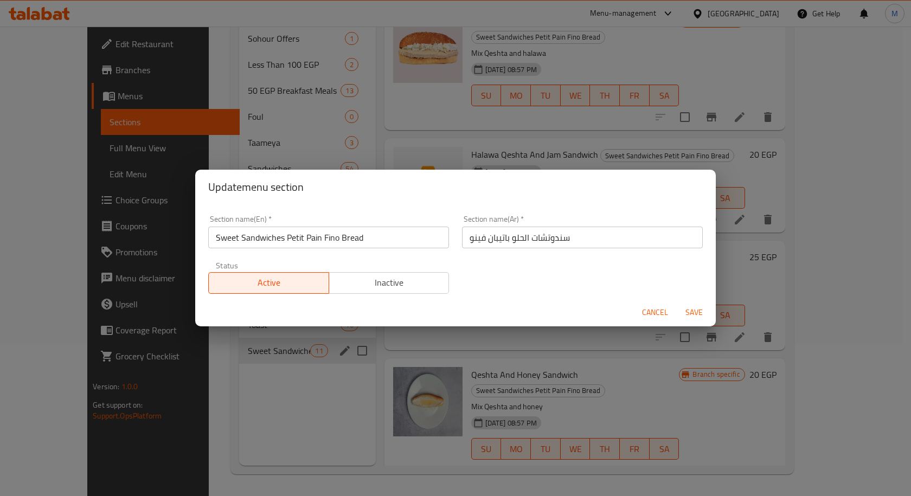
click at [298, 241] on input "Sweet Sandwiches Petit Pain Fino Bread" at bounding box center [328, 238] width 241 height 22
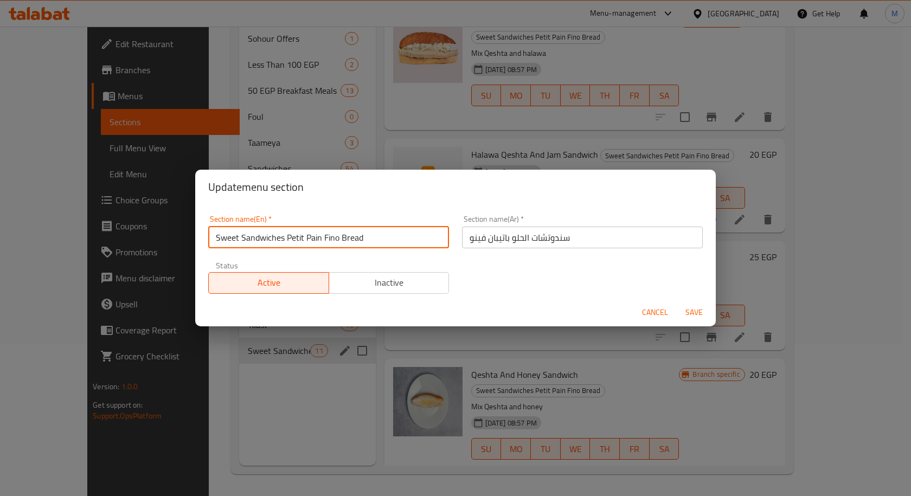
click at [298, 241] on input "Sweet Sandwiches Petit Pain Fino Bread" at bounding box center [328, 238] width 241 height 22
click at [661, 311] on span "Cancel" at bounding box center [655, 313] width 26 height 14
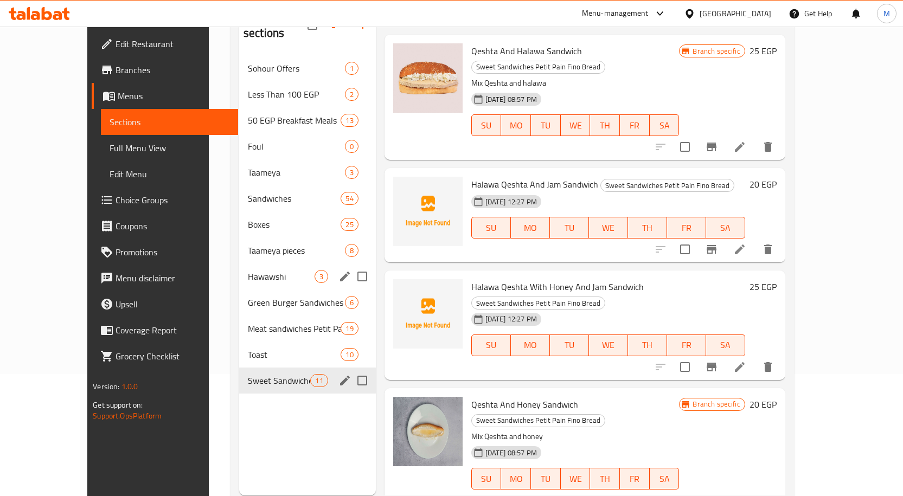
scroll to position [98, 0]
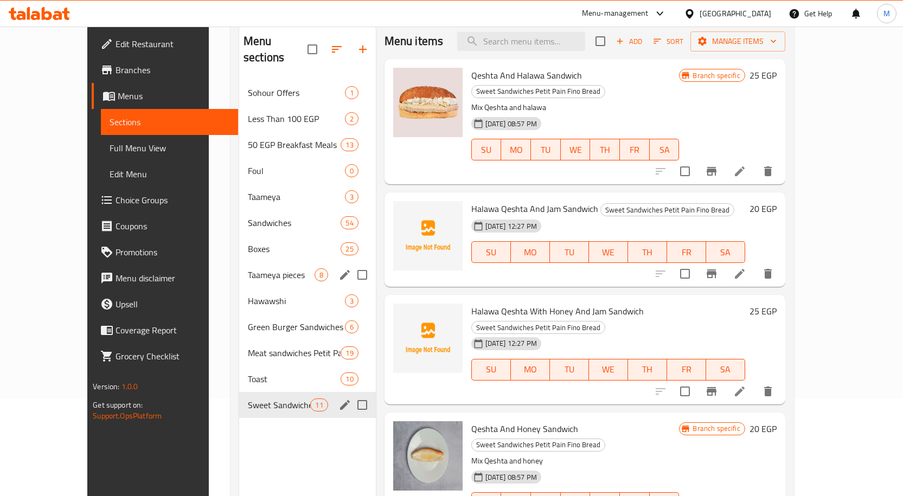
click at [340, 270] on icon "edit" at bounding box center [345, 275] width 10 height 10
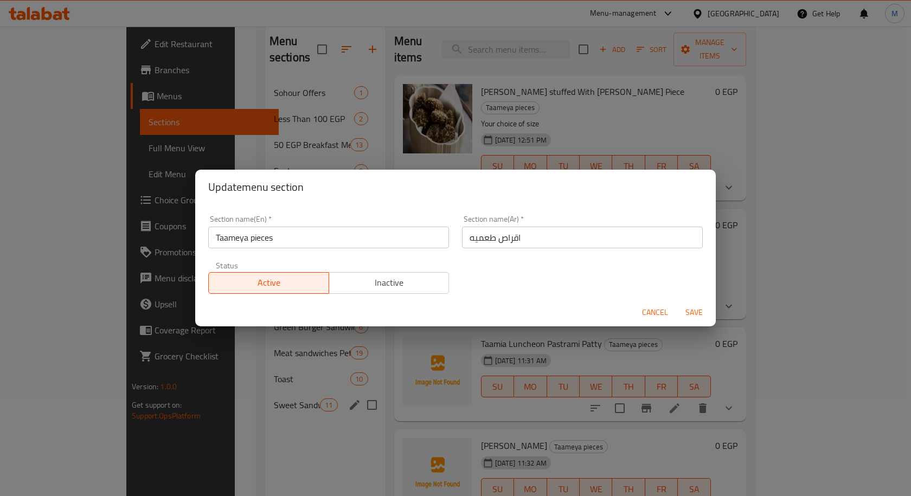
click at [308, 230] on input "Taameya pieces" at bounding box center [328, 238] width 241 height 22
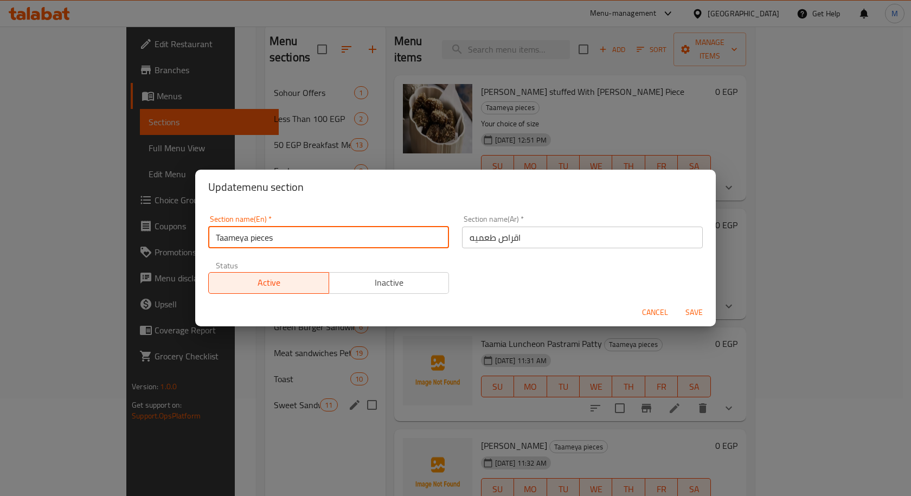
click at [308, 230] on input "Taameya pieces" at bounding box center [328, 238] width 241 height 22
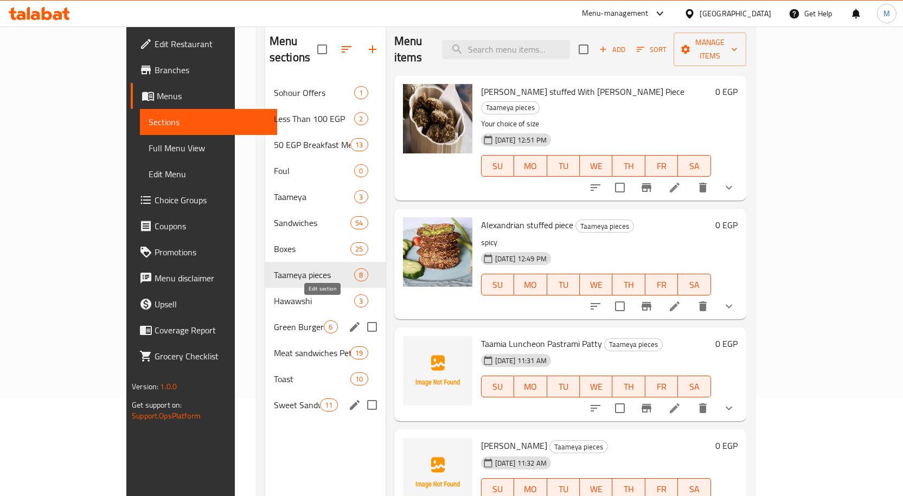
click at [348, 321] on icon "edit" at bounding box center [354, 327] width 13 height 13
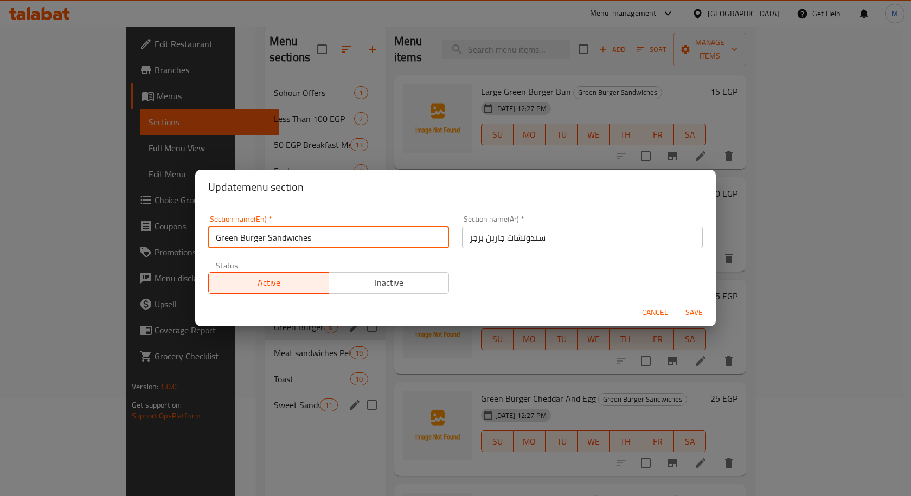
click at [296, 234] on input "Green Burger Sandwiches" at bounding box center [328, 238] width 241 height 22
click at [661, 312] on span "Cancel" at bounding box center [655, 313] width 26 height 14
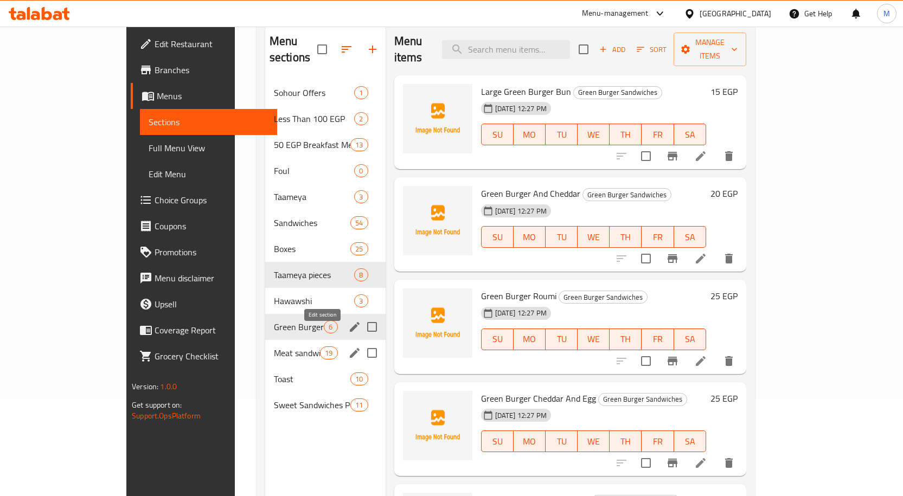
click at [350, 348] on icon "edit" at bounding box center [355, 353] width 10 height 10
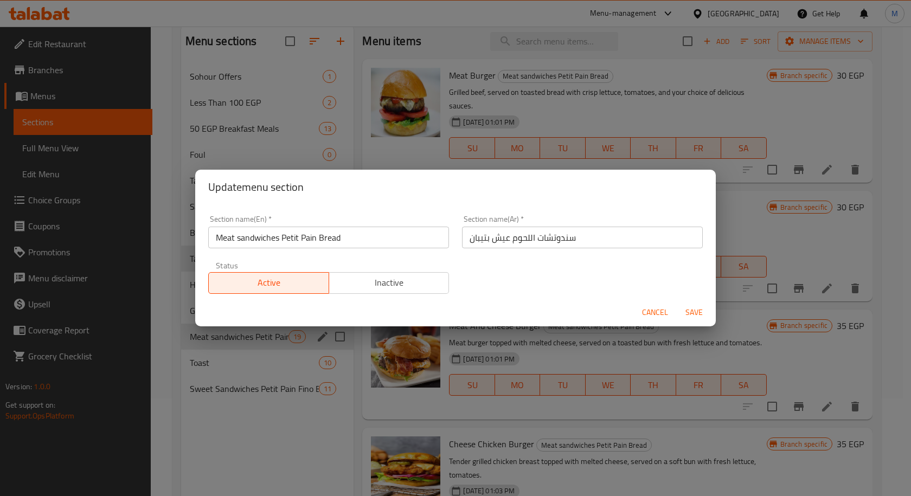
click at [311, 245] on input "Meat sandwiches Petit Pain Bread" at bounding box center [328, 238] width 241 height 22
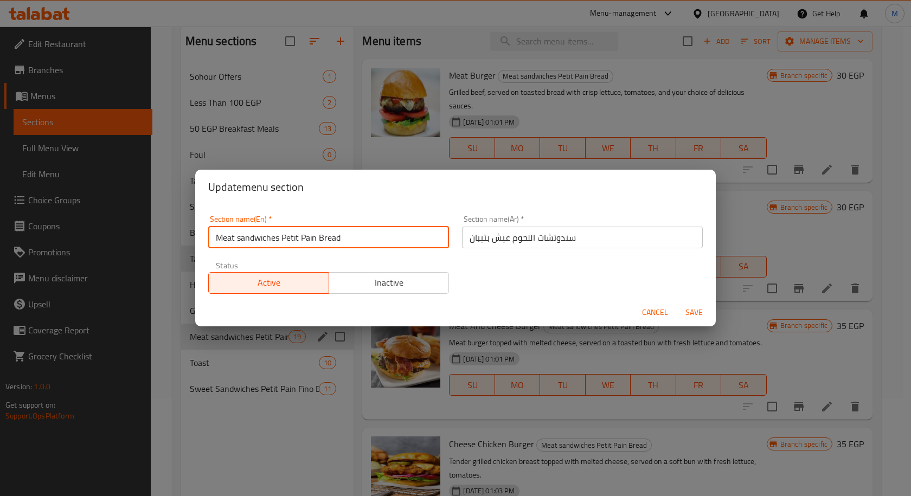
click at [311, 245] on input "Meat sandwiches Petit Pain Bread" at bounding box center [328, 238] width 241 height 22
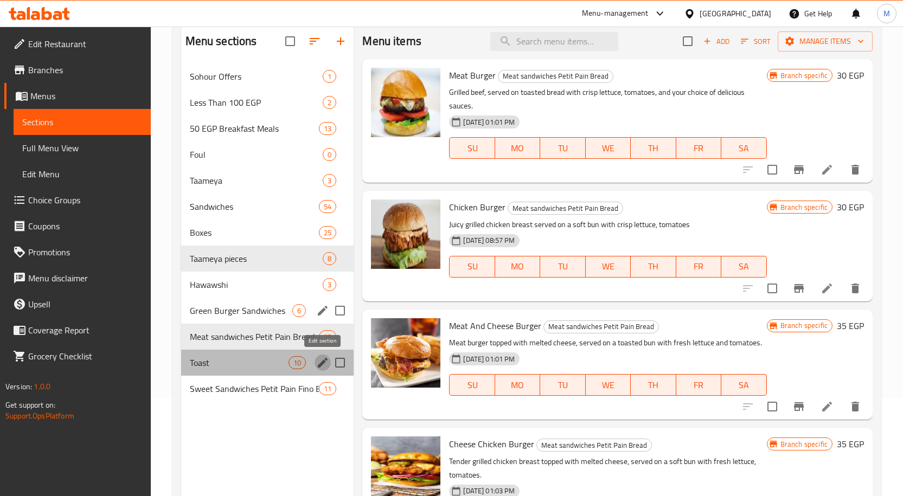
click at [319, 362] on icon "edit" at bounding box center [322, 362] width 13 height 13
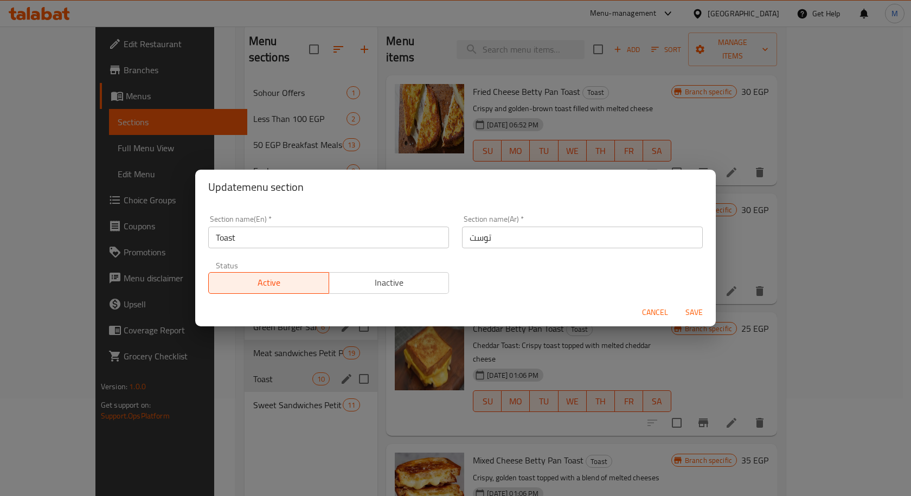
click at [246, 242] on input "Toast" at bounding box center [328, 238] width 241 height 22
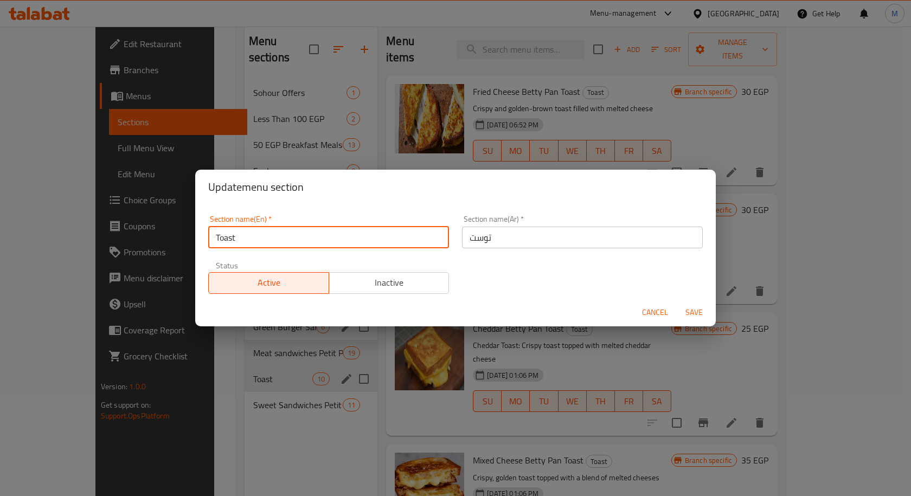
click at [246, 242] on input "Toast" at bounding box center [328, 238] width 241 height 22
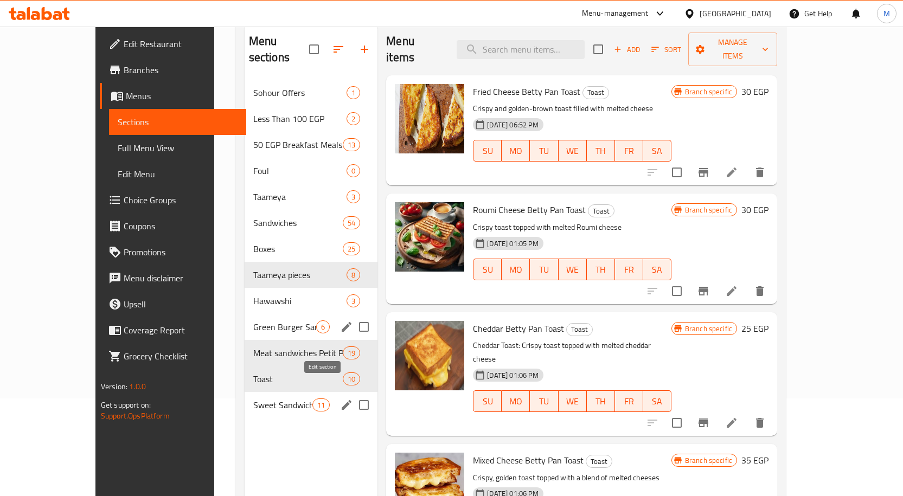
click at [342, 400] on icon "edit" at bounding box center [347, 405] width 10 height 10
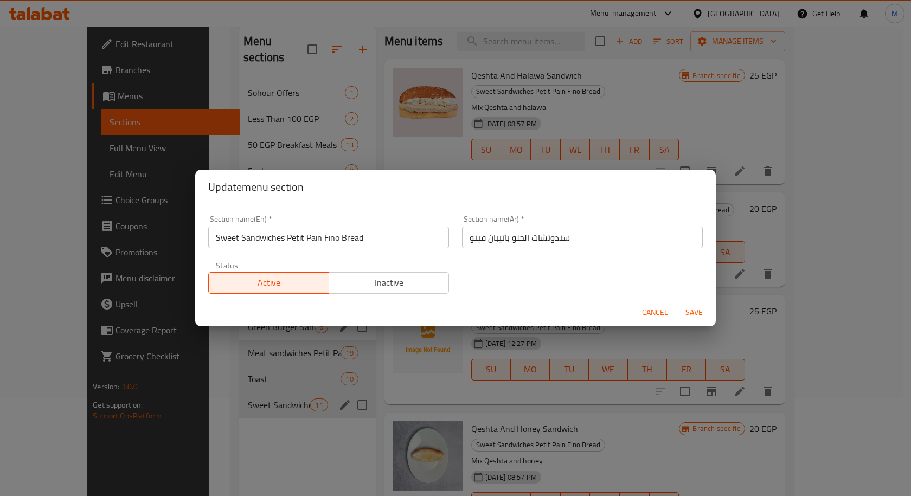
click at [255, 234] on input "Sweet Sandwiches Petit Pain Fino Bread" at bounding box center [328, 238] width 241 height 22
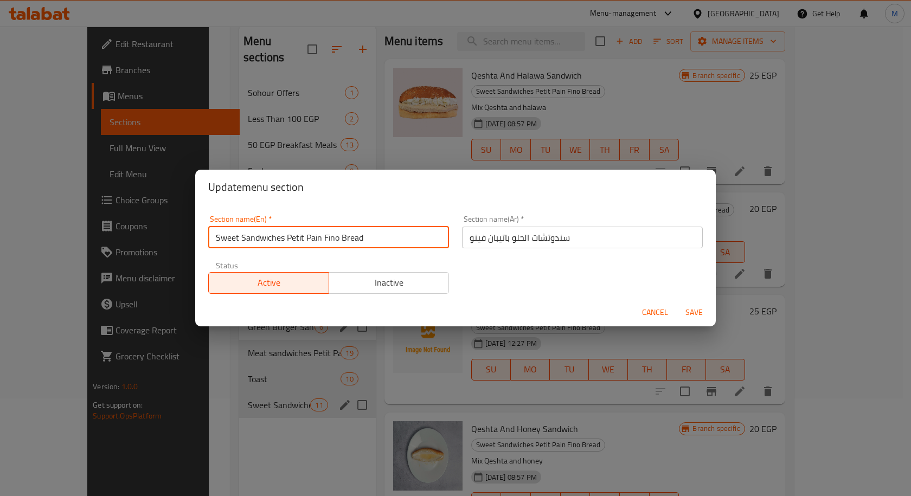
click at [255, 234] on input "Sweet Sandwiches Petit Pain Fino Bread" at bounding box center [328, 238] width 241 height 22
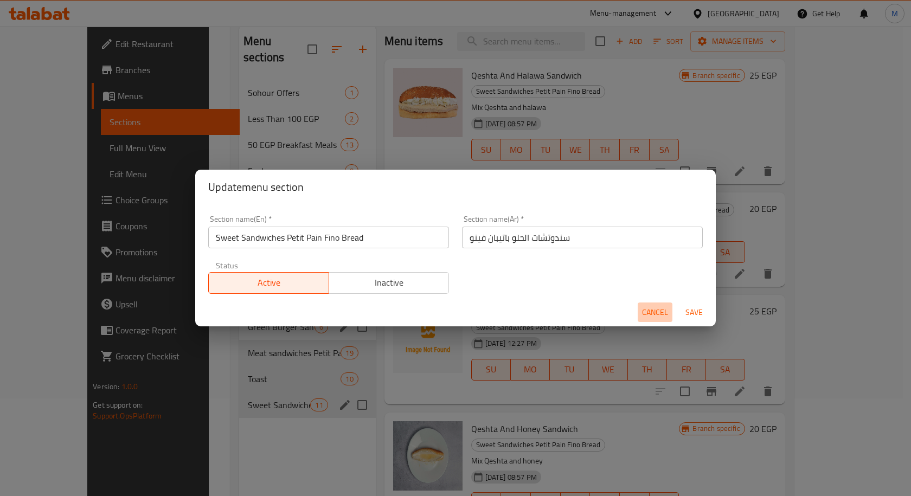
click at [646, 304] on button "Cancel" at bounding box center [655, 313] width 35 height 20
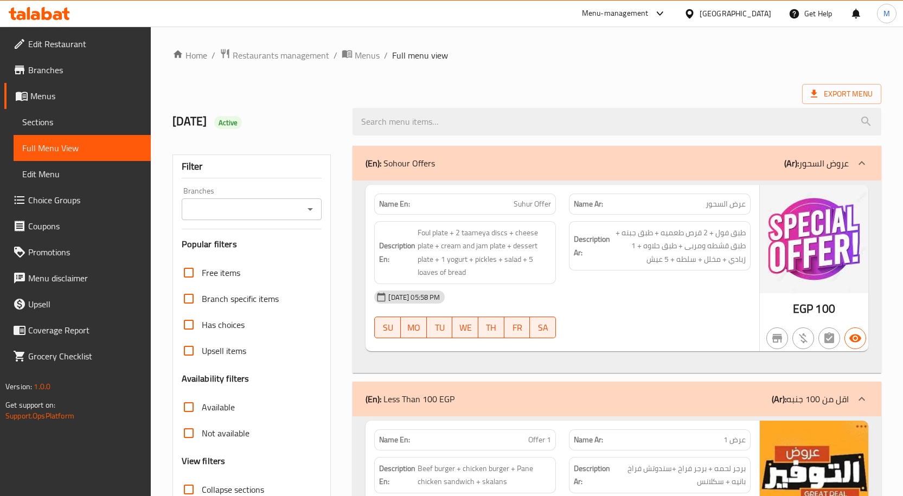
click at [595, 260] on h6 "Description Ar: طبق فول + 2 قرص طعميه + طبق جبنه + طبق قشطه ومربى + طبق حلاوه +…" at bounding box center [660, 246] width 172 height 40
click at [310, 209] on icon "Open" at bounding box center [309, 209] width 5 height 3
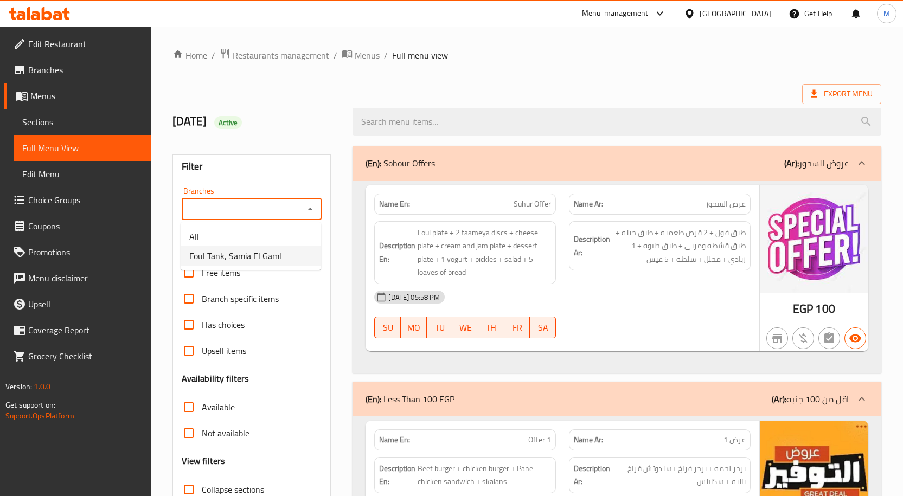
click at [265, 252] on span "Foul Tank, Samia El Gaml" at bounding box center [235, 255] width 92 height 13
type input "Foul Tank, Samia El Gaml"
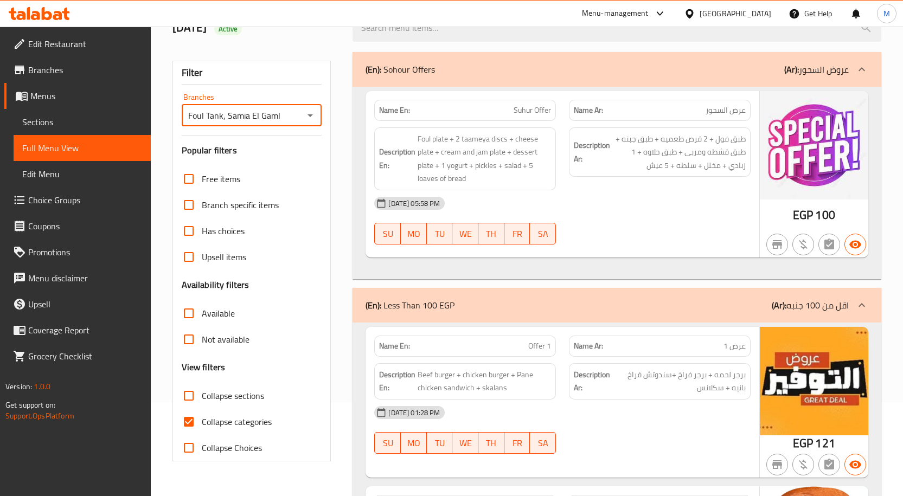
scroll to position [271, 0]
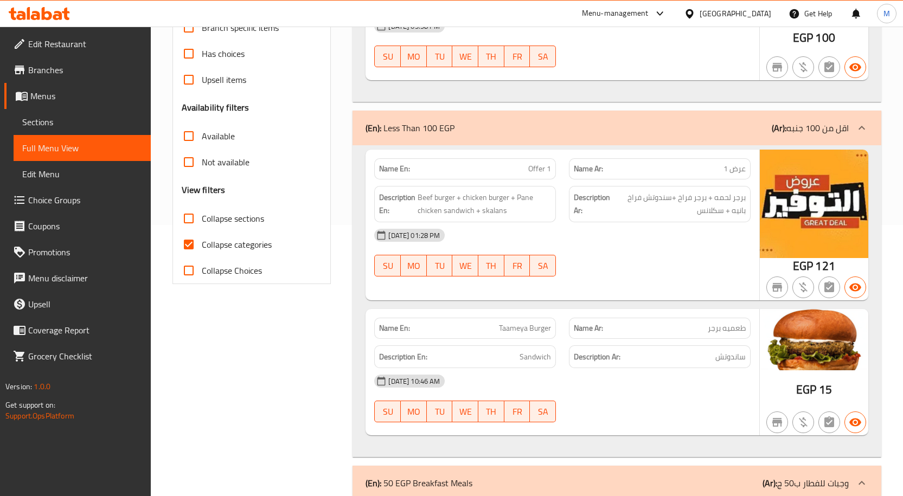
click at [240, 247] on span "Collapse categories" at bounding box center [237, 244] width 70 height 13
click at [202, 247] on input "Collapse categories" at bounding box center [189, 245] width 26 height 26
checkbox input "false"
click at [243, 217] on span "Collapse sections" at bounding box center [233, 218] width 62 height 13
click at [202, 217] on input "Collapse sections" at bounding box center [189, 219] width 26 height 26
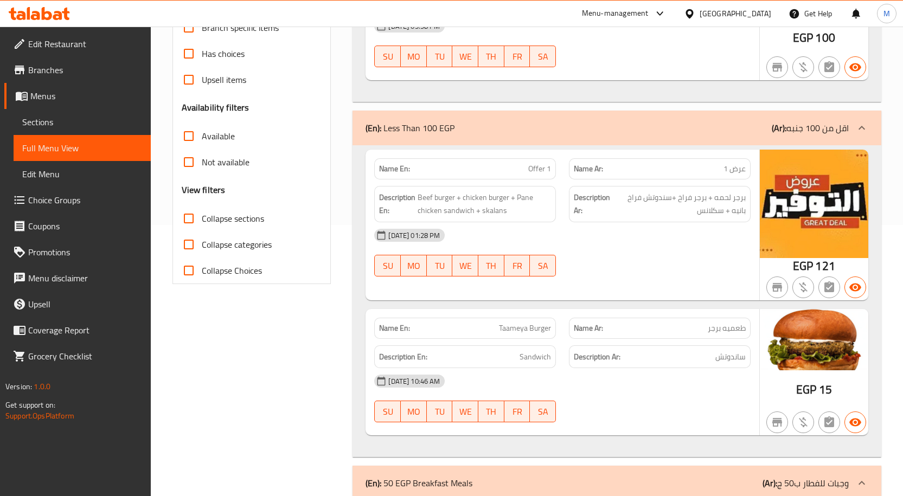
checkbox input "true"
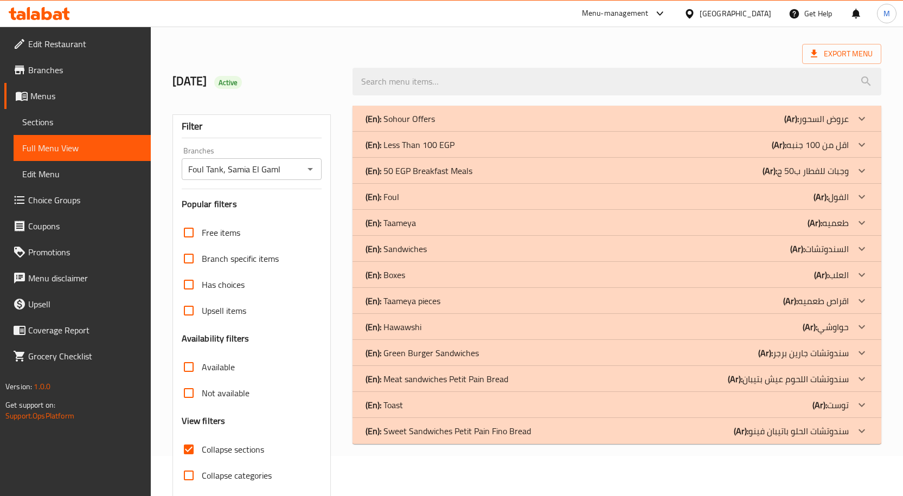
scroll to position [81, 0]
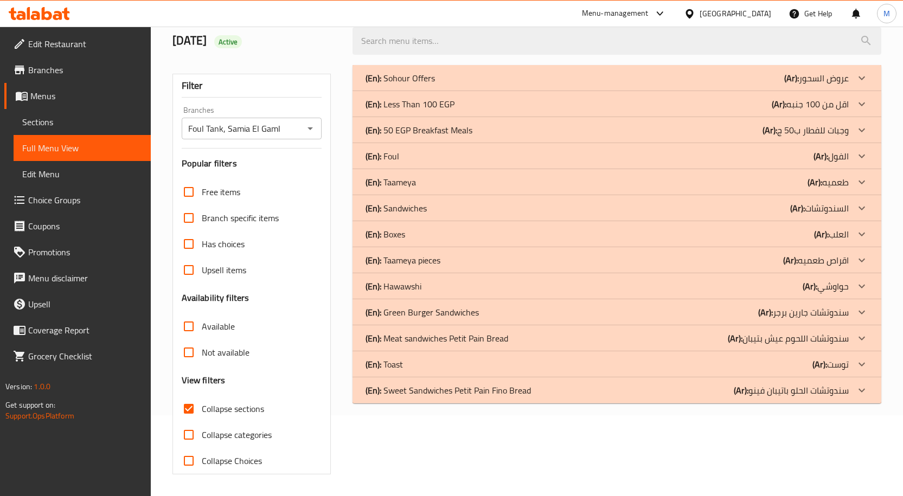
click at [868, 391] on icon at bounding box center [861, 390] width 13 height 13
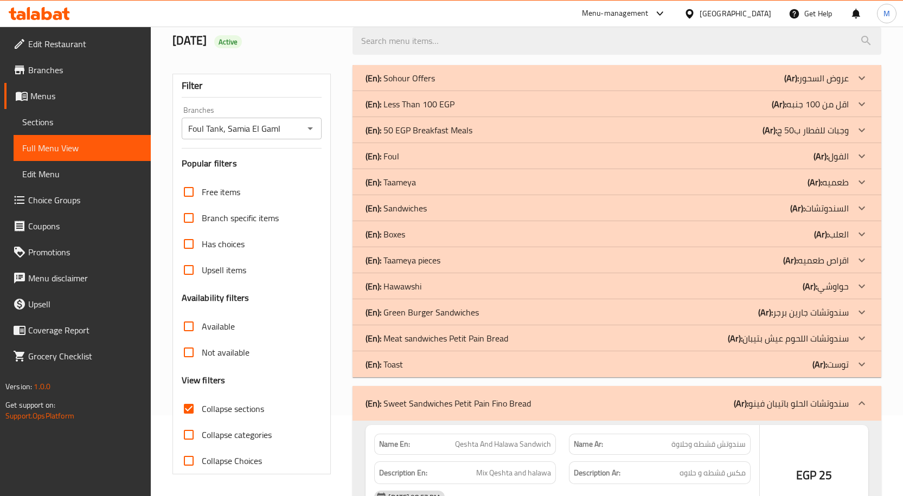
click at [866, 361] on icon at bounding box center [861, 364] width 13 height 13
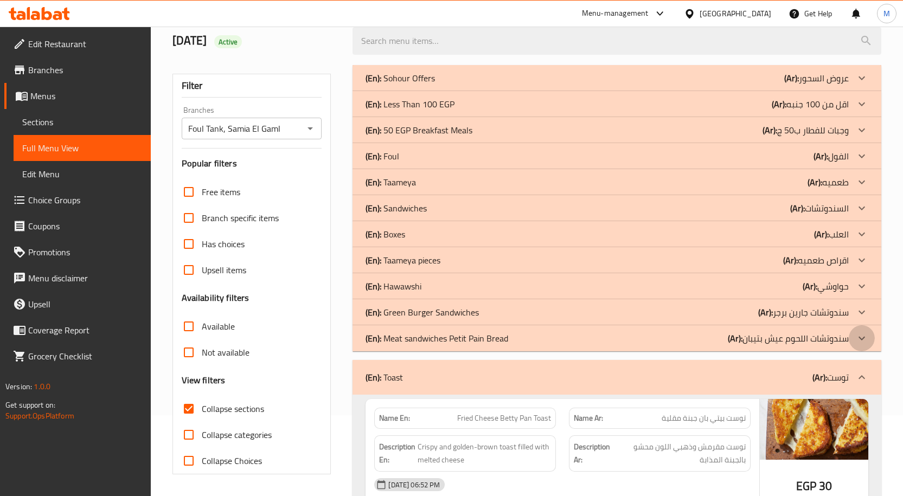
click at [867, 339] on icon at bounding box center [861, 338] width 13 height 13
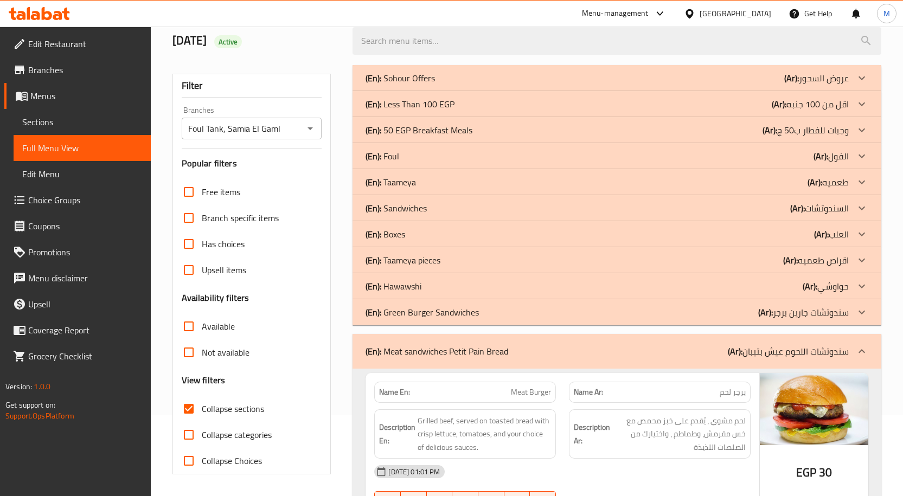
click at [862, 315] on icon at bounding box center [861, 312] width 13 height 13
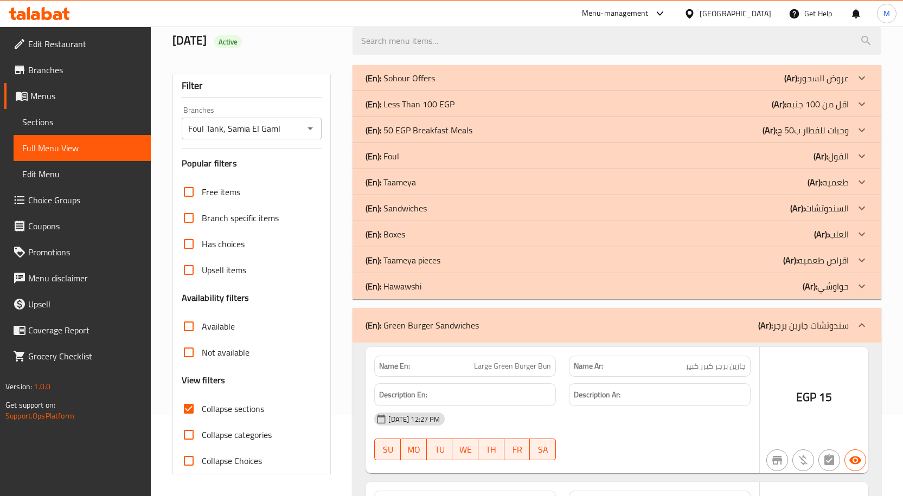
click at [859, 286] on icon at bounding box center [861, 286] width 13 height 13
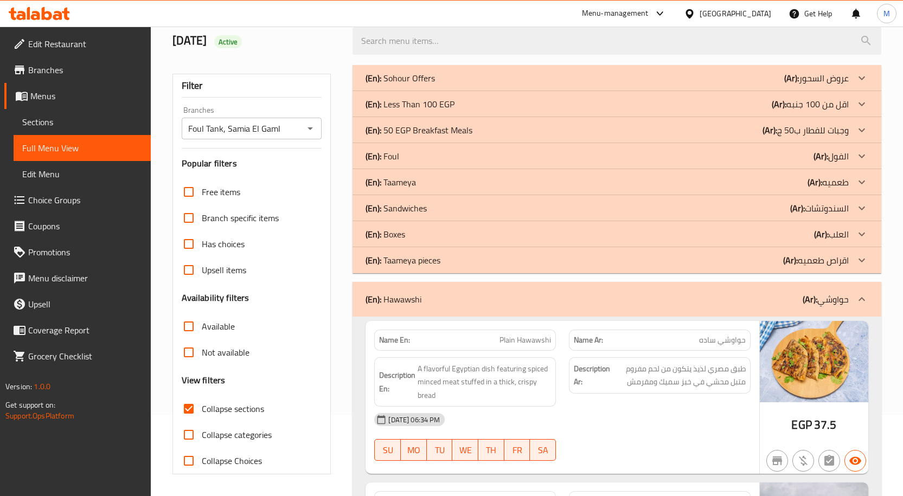
click at [864, 303] on icon at bounding box center [861, 299] width 13 height 13
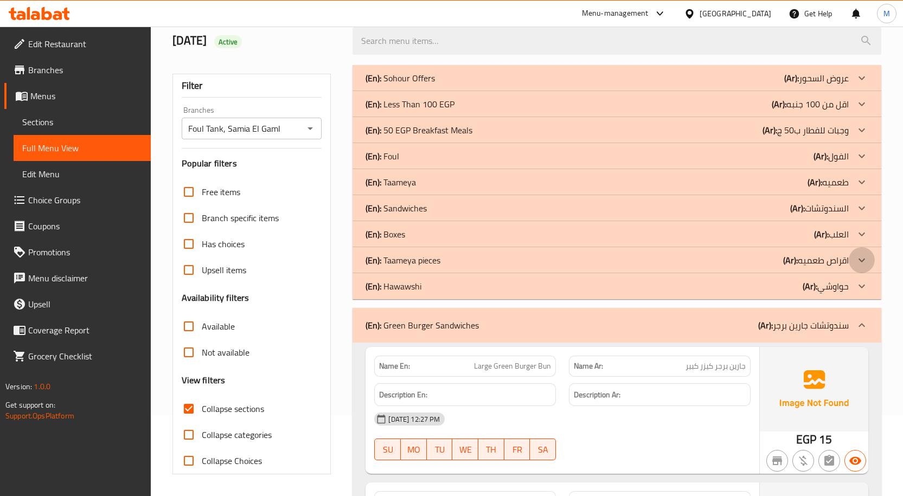
click at [864, 258] on icon at bounding box center [861, 260] width 13 height 13
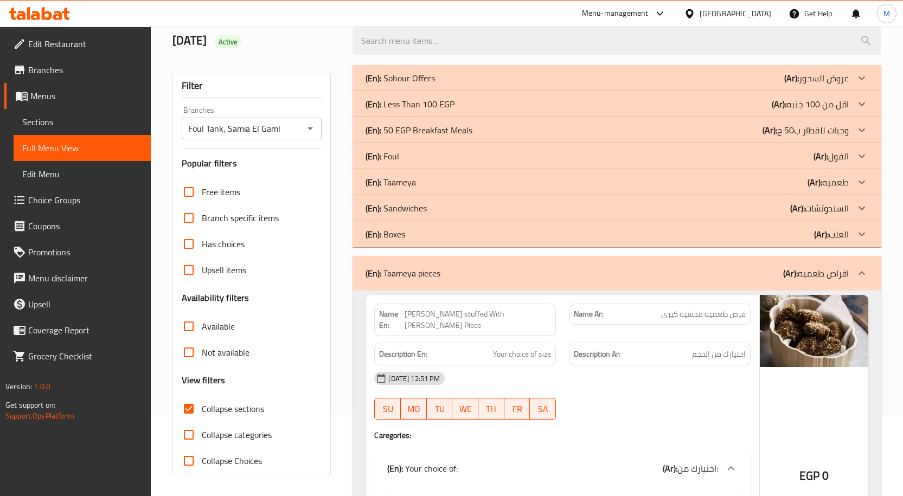
scroll to position [0, 0]
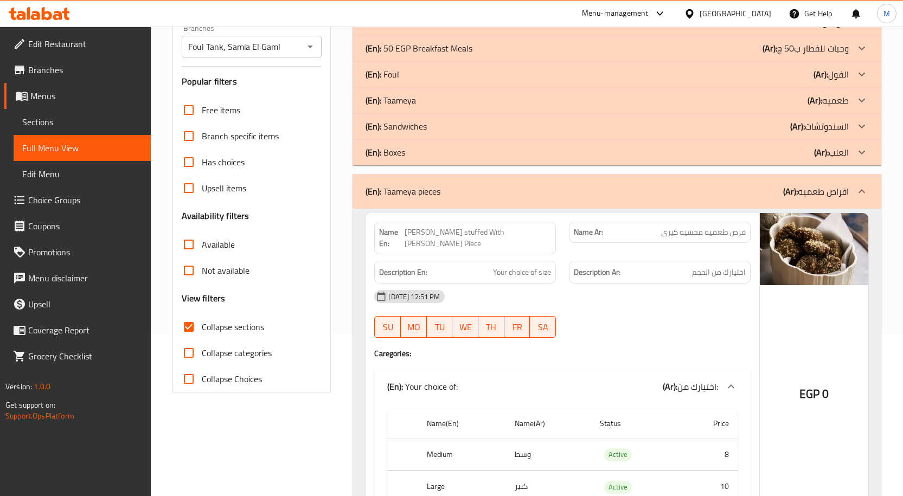
click at [210, 238] on span "Available" at bounding box center [218, 244] width 33 height 13
click at [202, 238] on input "Available" at bounding box center [189, 245] width 26 height 26
checkbox input "true"
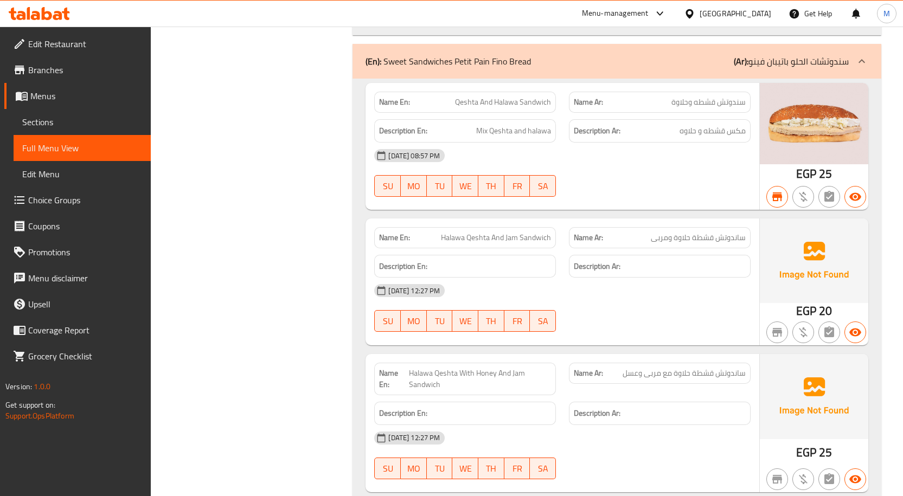
scroll to position [6675, 0]
